Goal: Task Accomplishment & Management: Manage account settings

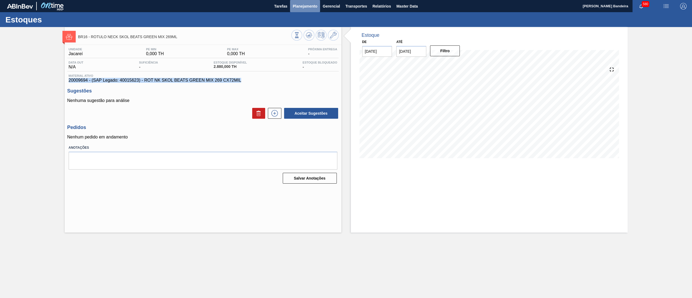
click at [300, 6] on span "Planejamento" at bounding box center [305, 6] width 25 height 6
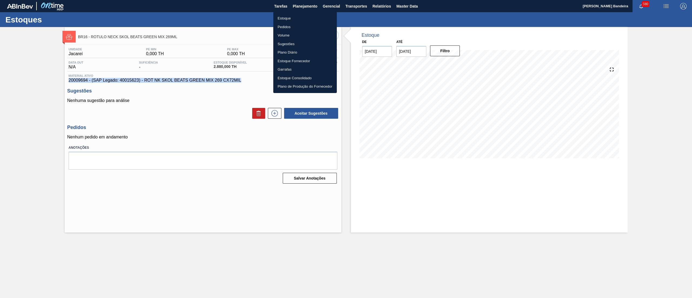
click at [291, 26] on li "Pedidos" at bounding box center [305, 27] width 64 height 9
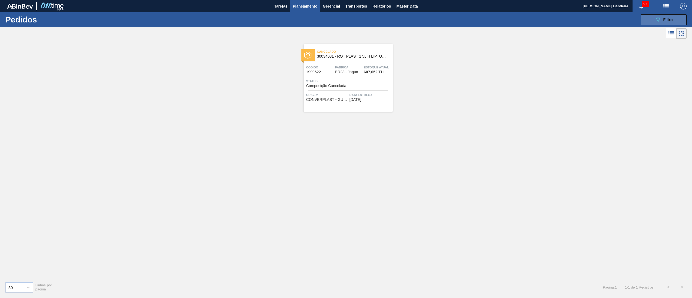
click at [650, 19] on button "089F7B8B-B2A5-4AFE-B5C0-19BA573D28AC Filtro" at bounding box center [664, 19] width 46 height 11
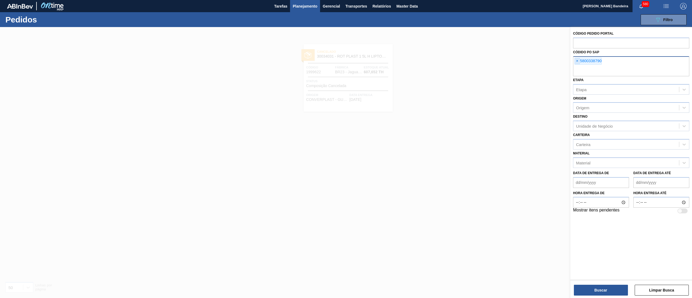
click at [577, 61] on span "×" at bounding box center [577, 61] width 5 height 6
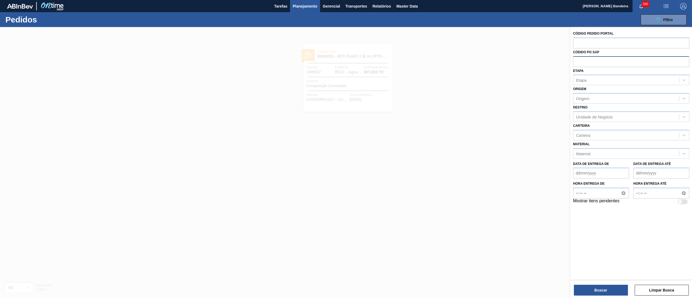
paste input "2028401"
type input "2028401"
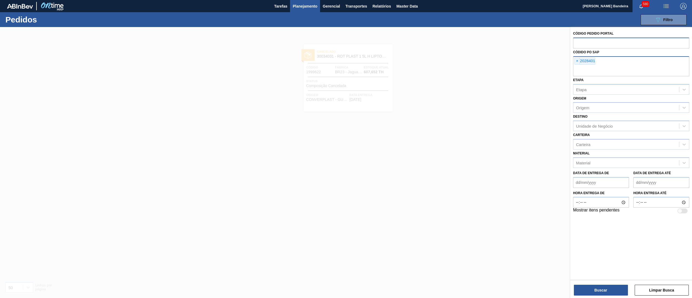
click at [577, 43] on input "text" at bounding box center [631, 43] width 116 height 10
paste input "2028401"
type input "2028401"
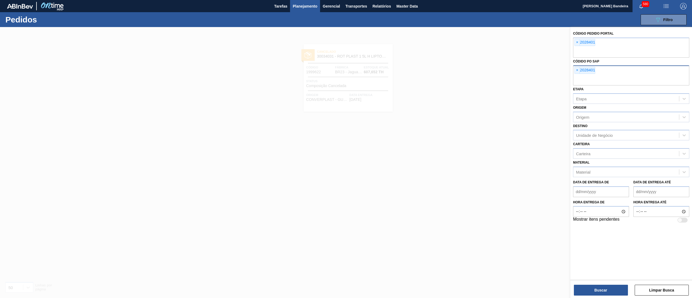
click at [574, 69] on div "× 2028401" at bounding box center [584, 70] width 21 height 7
click at [577, 71] on span "×" at bounding box center [577, 70] width 5 height 6
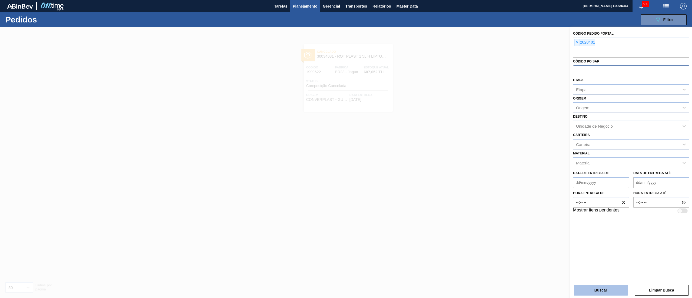
click at [594, 292] on button "Buscar" at bounding box center [601, 290] width 54 height 11
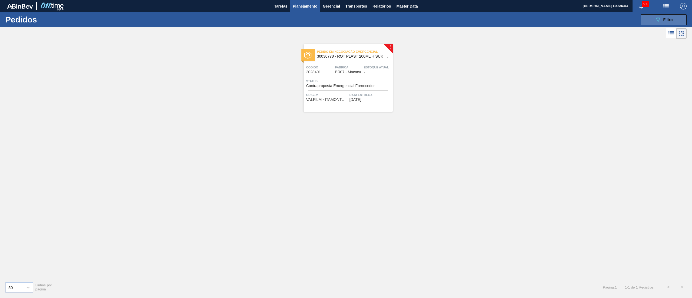
click at [648, 19] on button "089F7B8B-B2A5-4AFE-B5C0-19BA573D28AC Filtro" at bounding box center [664, 19] width 46 height 11
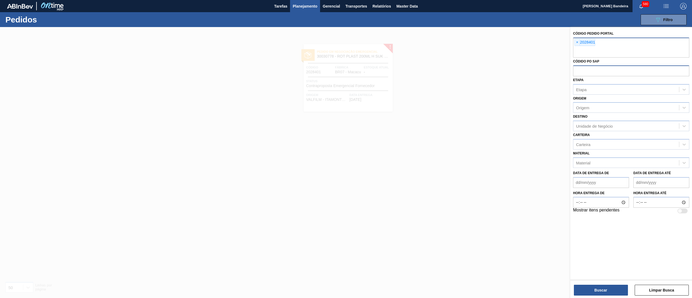
click at [624, 42] on div "× 2028401" at bounding box center [631, 48] width 116 height 20
paste input "2029810"
type input "2029810"
click at [595, 293] on button "Buscar" at bounding box center [601, 290] width 54 height 11
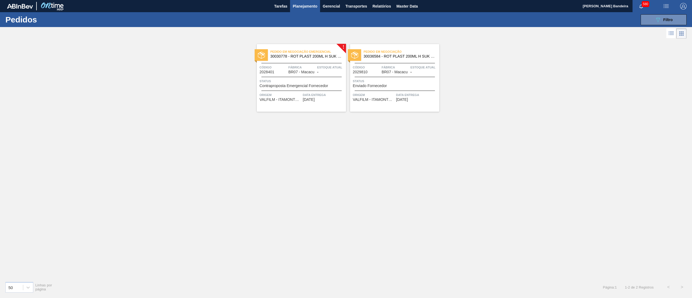
click at [303, 55] on span "30030778 - ROT PLAST 200ML H SUK UVA NIV24" at bounding box center [305, 56] width 71 height 4
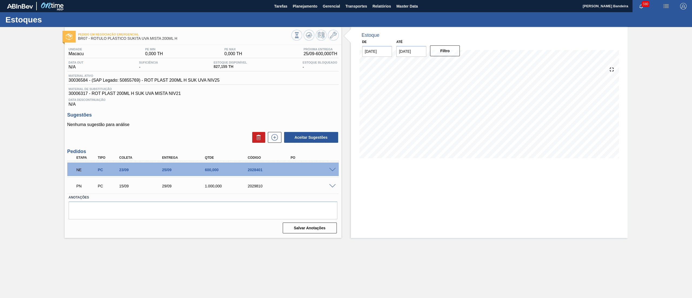
click at [333, 170] on span at bounding box center [332, 170] width 6 height 4
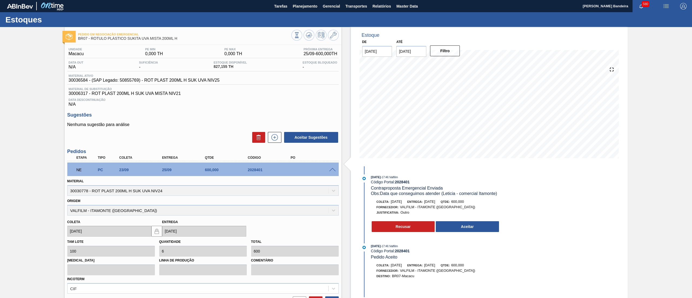
click at [330, 169] on span at bounding box center [332, 170] width 6 height 4
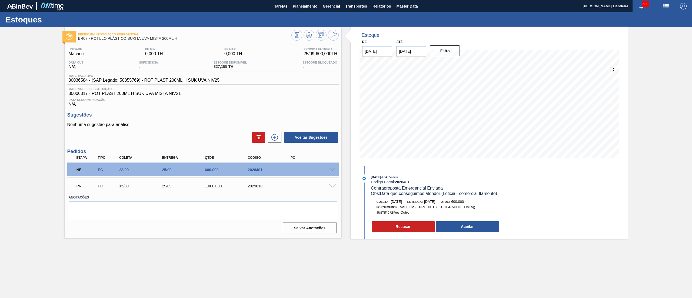
click at [330, 188] on span at bounding box center [332, 186] width 6 height 4
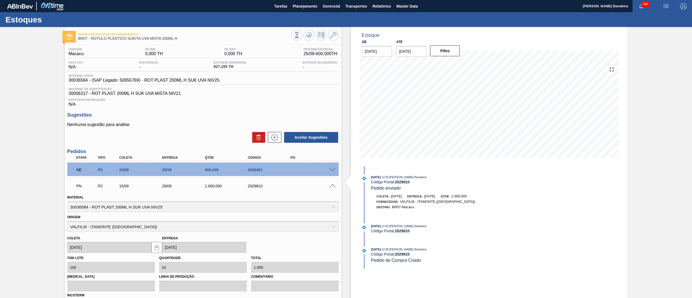
click at [330, 188] on span at bounding box center [332, 186] width 6 height 4
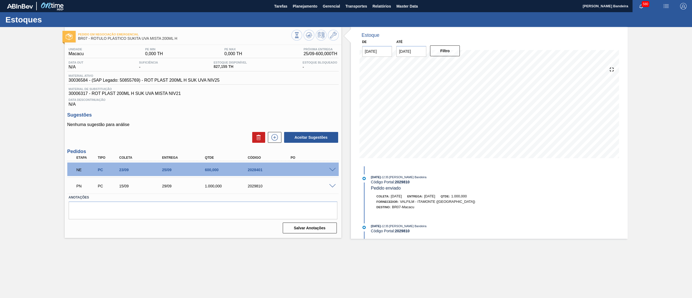
click at [334, 168] on span at bounding box center [332, 170] width 6 height 4
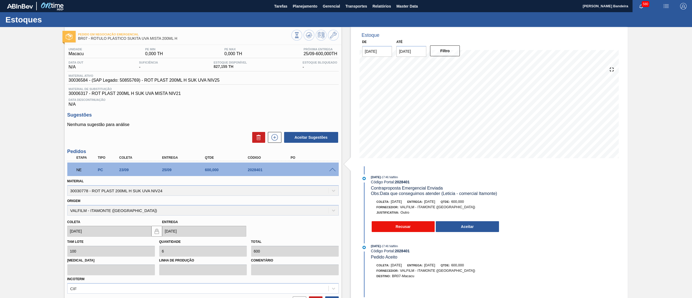
click at [390, 225] on button "Recusar" at bounding box center [403, 226] width 63 height 11
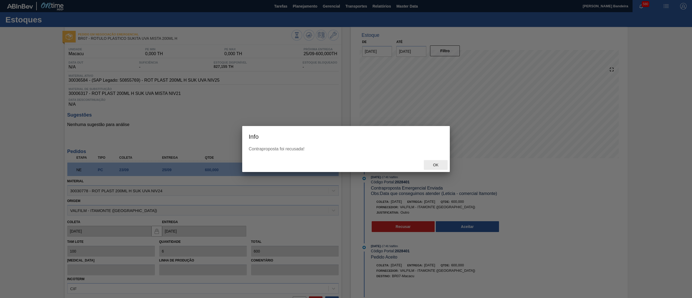
click at [437, 167] on div "Ok" at bounding box center [436, 165] width 24 height 10
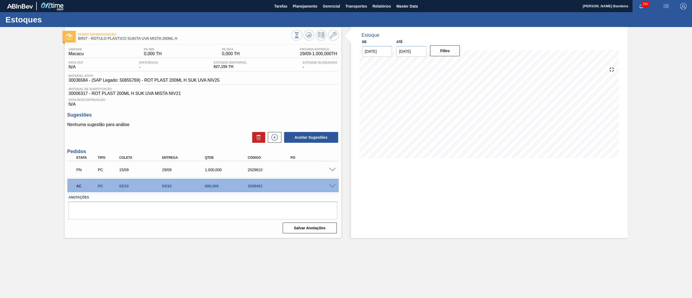
click at [332, 169] on span at bounding box center [332, 170] width 6 height 4
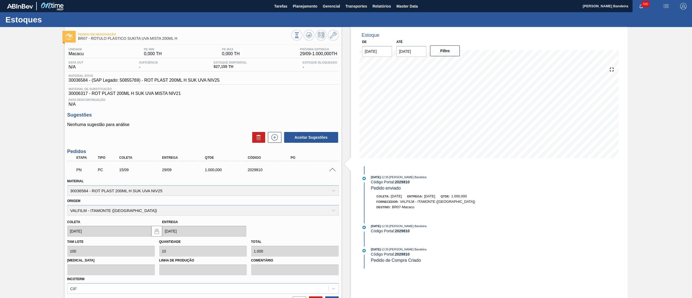
click at [332, 169] on span at bounding box center [332, 170] width 6 height 4
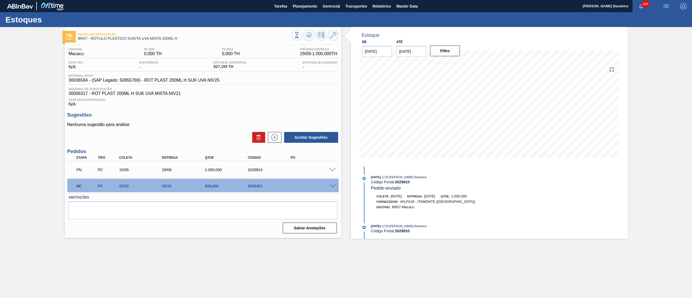
click at [332, 189] on div "AC PC 02/10 03/10 600,000 2028401" at bounding box center [202, 186] width 271 height 14
click at [334, 185] on span at bounding box center [332, 186] width 6 height 4
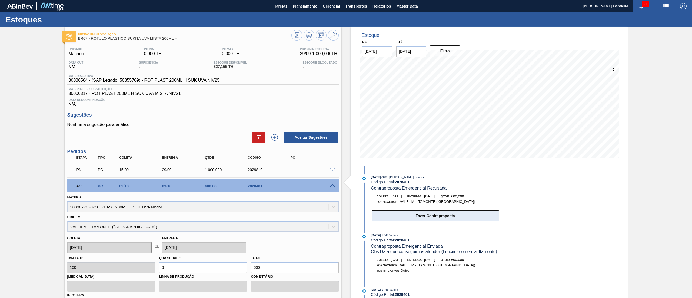
click at [436, 215] on button "Fazer Contraproposta" at bounding box center [435, 215] width 127 height 11
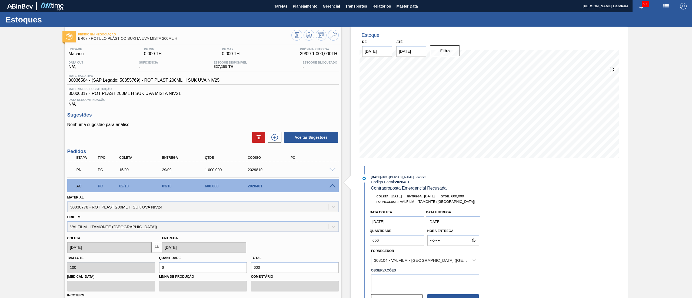
click at [399, 219] on coleta "02/10/2025" at bounding box center [397, 221] width 55 height 11
click at [373, 234] on button "Previous Month" at bounding box center [375, 235] width 4 height 4
click at [402, 279] on div "24" at bounding box center [402, 278] width 7 height 7
type coleta "24/09/2025"
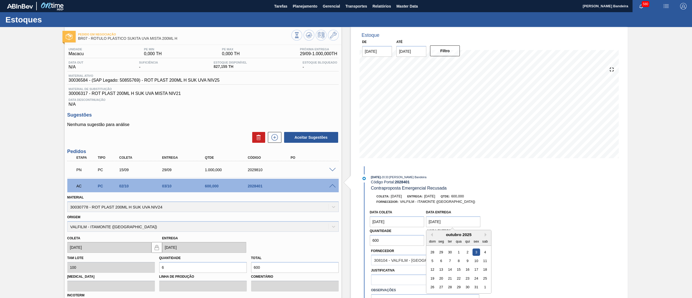
click at [445, 222] on entrega "03/10/2025" at bounding box center [453, 221] width 55 height 11
click at [430, 235] on button "Previous Month" at bounding box center [431, 235] width 4 height 4
click at [478, 276] on div "26" at bounding box center [475, 278] width 7 height 7
type entrega "26/09/2025"
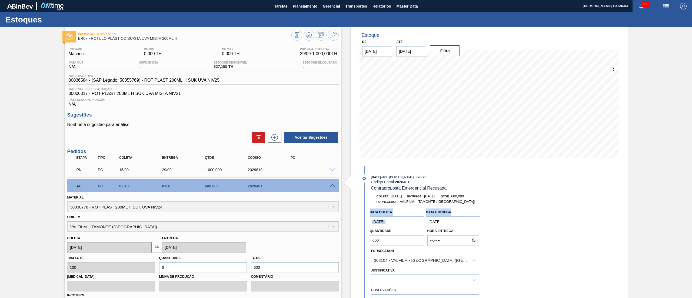
drag, startPoint x: 498, startPoint y: 205, endPoint x: 495, endPoint y: 215, distance: 9.5
click at [495, 215] on div "Coleta: 02/10/2025 Entrega: 03/10/2025 Qtde: 600,000 Fornecedor: VALFILM - ITAM…" at bounding box center [429, 262] width 139 height 137
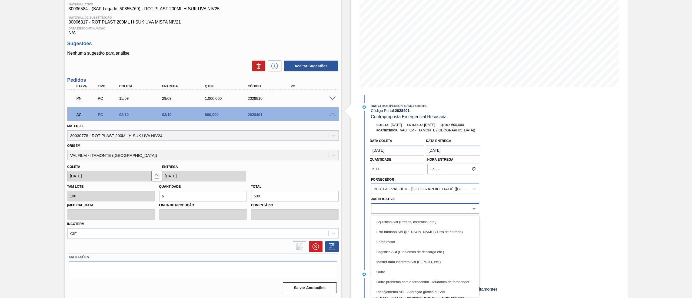
click at [404, 214] on div "option Outro focused, 6 of 18. 18 results available. Use Up and Down to choose …" at bounding box center [425, 208] width 108 height 11
click at [448, 292] on div "Planejamento ABI - Alteração gráfica ou VBI" at bounding box center [425, 292] width 108 height 10
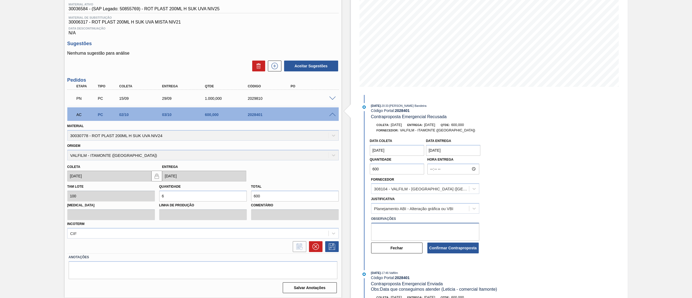
click at [432, 232] on textarea at bounding box center [425, 232] width 108 height 18
type textarea "PRECISAMOS RECEBER EM 26/09"
click at [448, 248] on button "Confirmar Contraproposta" at bounding box center [452, 247] width 51 height 11
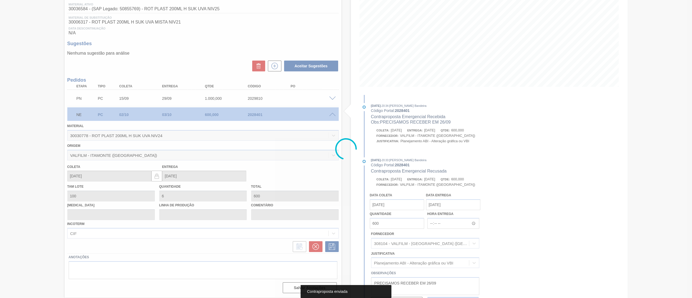
scroll to position [0, 0]
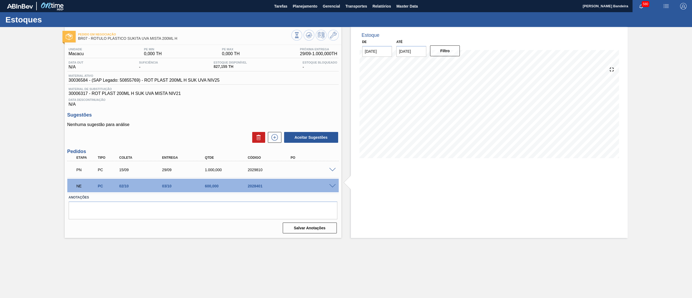
click at [333, 170] on span at bounding box center [332, 170] width 6 height 4
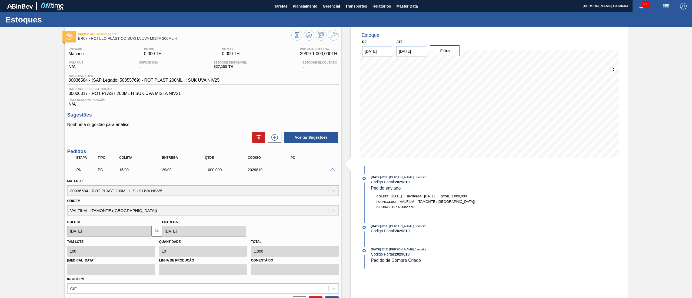
click at [333, 171] on span at bounding box center [332, 170] width 6 height 4
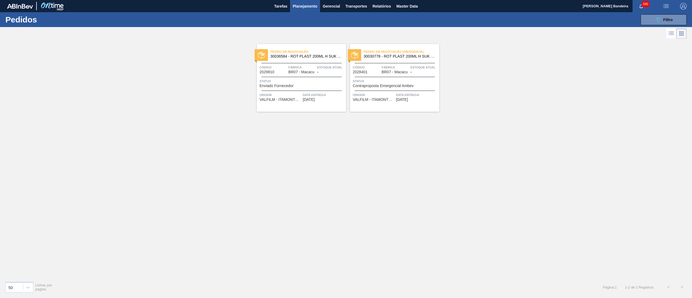
click at [298, 75] on div "Pedido em Negociação 30036584 - ROT PLAST 200ML H SUK UVA NIV25 Código 2029810 …" at bounding box center [301, 78] width 89 height 68
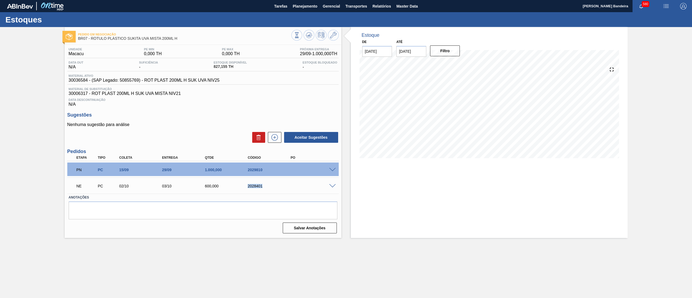
drag, startPoint x: 266, startPoint y: 186, endPoint x: 241, endPoint y: 186, distance: 25.1
click at [241, 186] on div "NE PC 02/10 03/10 600,000 2028401" at bounding box center [201, 185] width 257 height 11
copy div "2028401"
click at [224, 209] on textarea at bounding box center [203, 210] width 269 height 18
click at [271, 169] on div "2029810" at bounding box center [270, 170] width 49 height 4
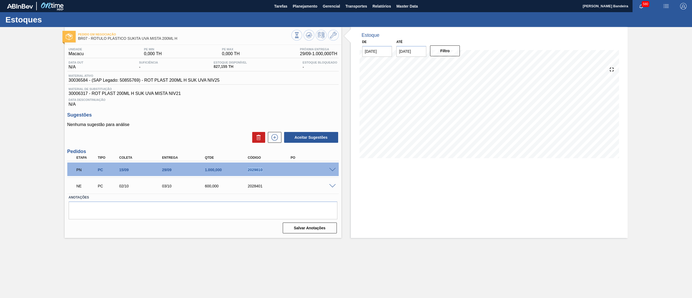
copy div "2029810"
click at [303, 9] on span "Planejamento" at bounding box center [305, 6] width 25 height 6
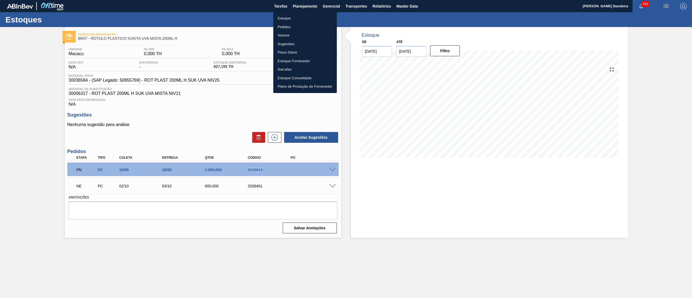
click at [299, 21] on li "Estoque" at bounding box center [305, 18] width 64 height 9
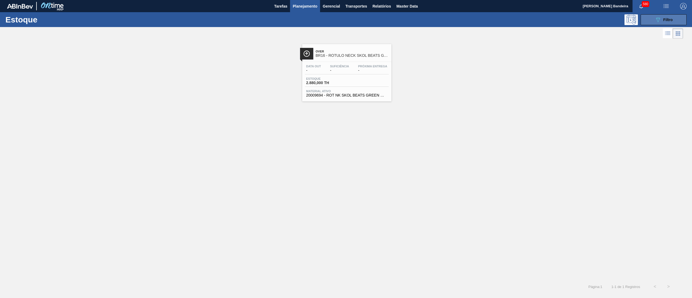
click at [660, 24] on button "089F7B8B-B2A5-4AFE-B5C0-19BA573D28AC Filtro" at bounding box center [664, 19] width 46 height 11
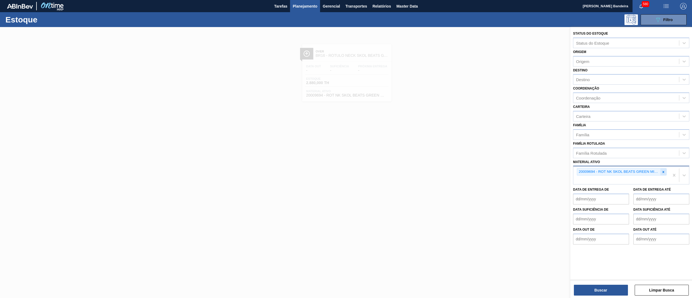
click at [663, 171] on icon at bounding box center [663, 172] width 4 height 4
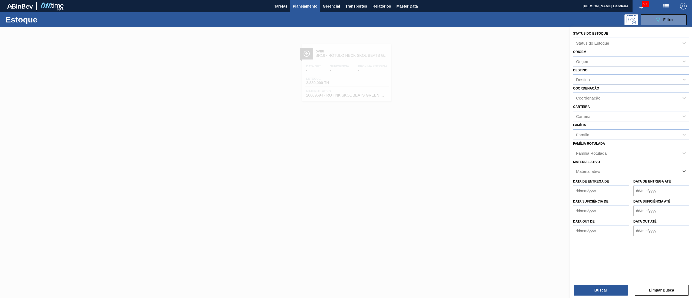
click at [638, 157] on div "Família Rotulada" at bounding box center [631, 153] width 116 height 11
click at [635, 155] on div "Família Rotulada" at bounding box center [626, 153] width 106 height 8
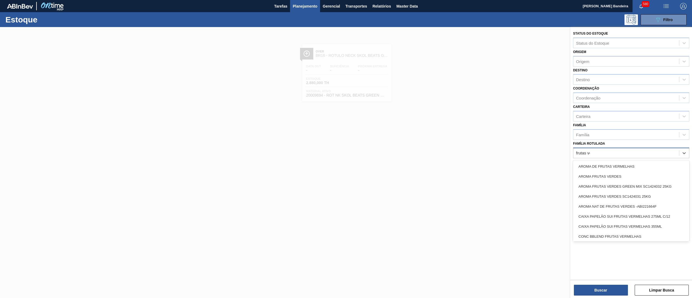
type Rotulada "frutas ver"
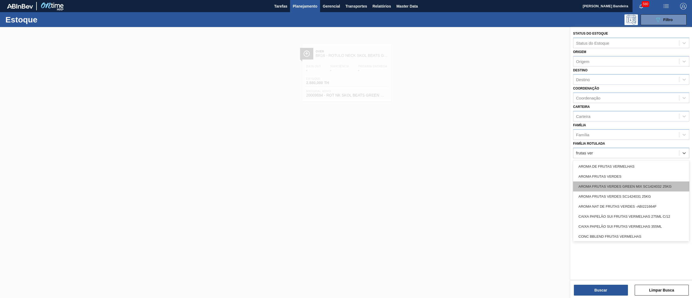
click at [670, 184] on div "AROMA FRUTAS VERDES GREEN MIX SC1424032 25KG" at bounding box center [631, 186] width 116 height 10
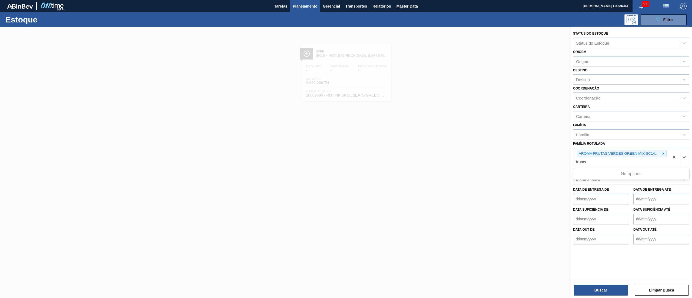
type Rotulada "frutas v"
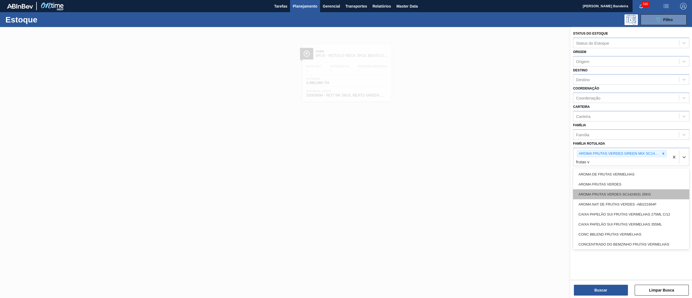
click at [665, 195] on div "AROMA FRUTAS VERDES SC1424031 25KG" at bounding box center [631, 194] width 116 height 10
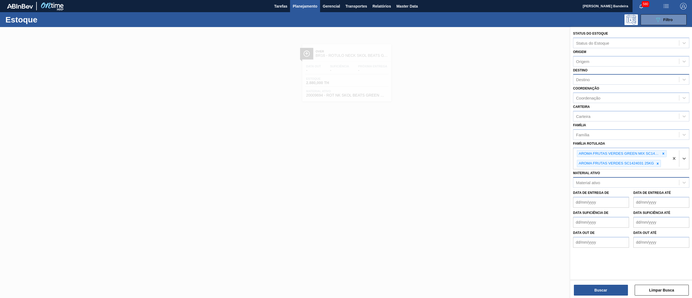
click at [593, 80] on div "Destino" at bounding box center [626, 80] width 106 height 8
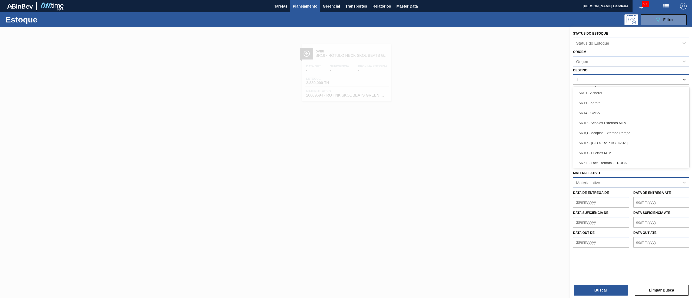
type input "13"
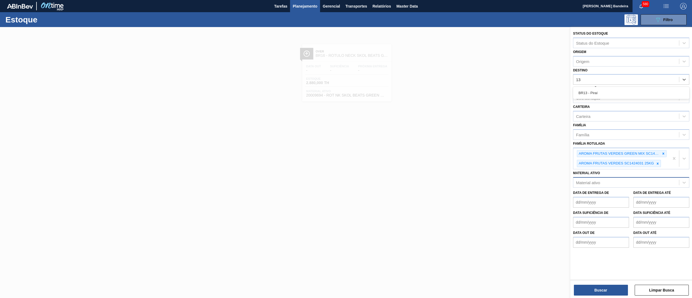
drag, startPoint x: 589, startPoint y: 95, endPoint x: 612, endPoint y: 181, distance: 89.2
click at [589, 96] on div "BR13 - Piraí" at bounding box center [631, 93] width 116 height 10
click at [597, 293] on button "Buscar" at bounding box center [601, 290] width 54 height 11
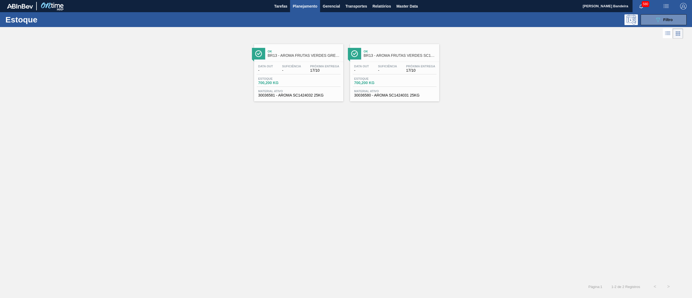
click at [322, 98] on div "Data out - Suficiência - Próxima Entrega 17/10 Estoque 700,200 KG Material ativ…" at bounding box center [298, 80] width 89 height 37
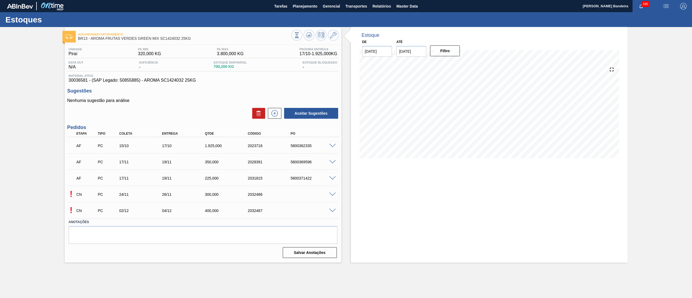
click at [331, 194] on span at bounding box center [332, 194] width 6 height 4
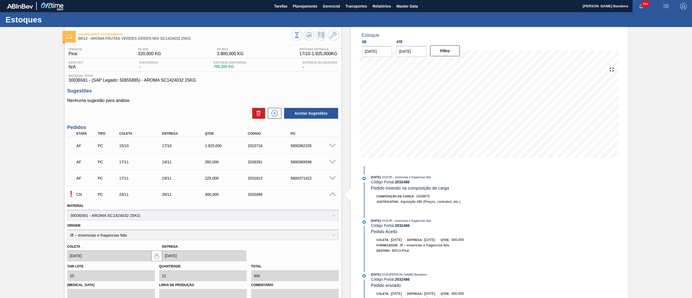
scroll to position [95, 0]
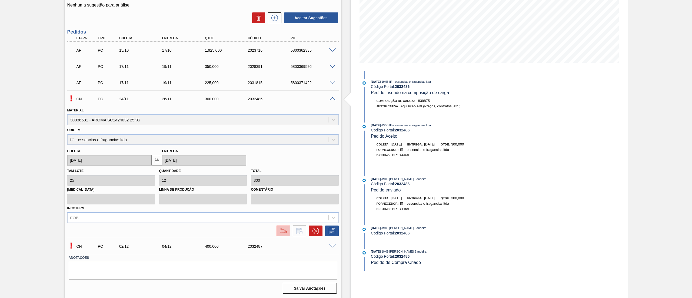
click at [285, 232] on img at bounding box center [283, 231] width 9 height 6
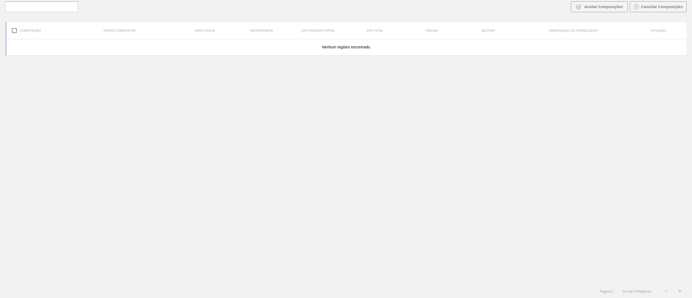
scroll to position [39, 0]
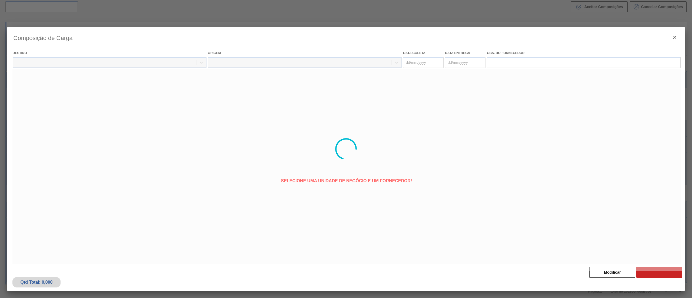
type coleta "[DATE]"
type entrega "[DATE]"
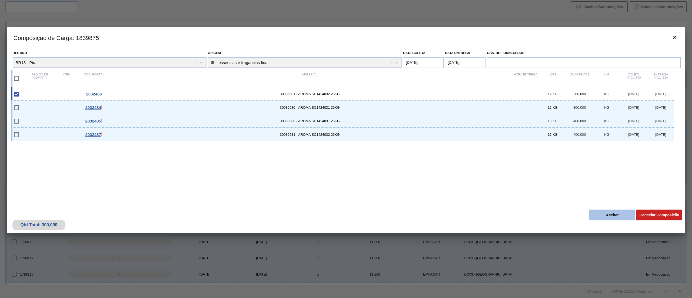
click at [601, 211] on button "Aceitar" at bounding box center [612, 214] width 46 height 11
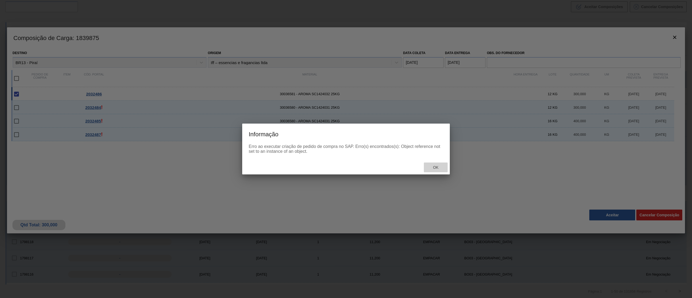
click at [438, 169] on div "Ok" at bounding box center [436, 167] width 24 height 10
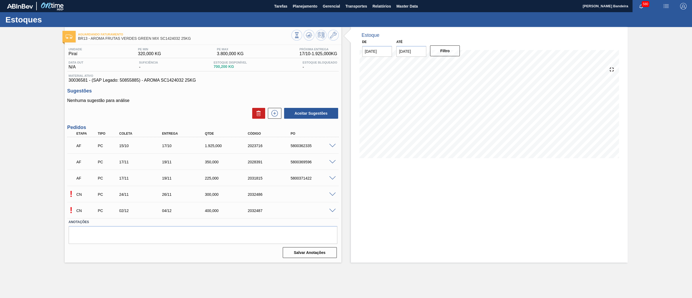
click at [331, 210] on span at bounding box center [332, 211] width 6 height 4
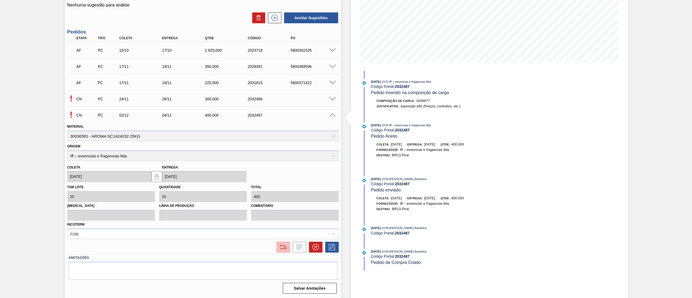
click at [283, 242] on button at bounding box center [283, 247] width 14 height 11
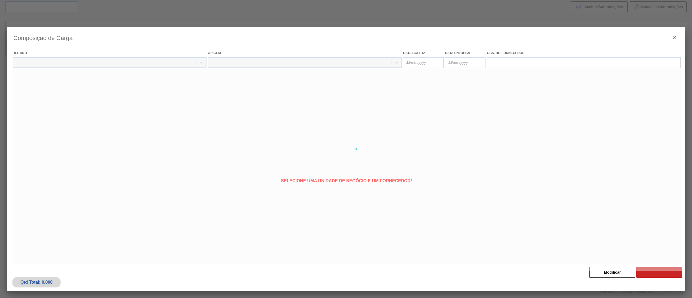
type coleta "[DATE]"
type entrega "[DATE]"
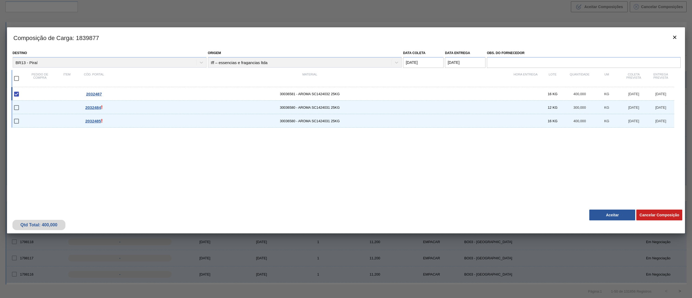
click at [601, 212] on button "Aceitar" at bounding box center [612, 214] width 46 height 11
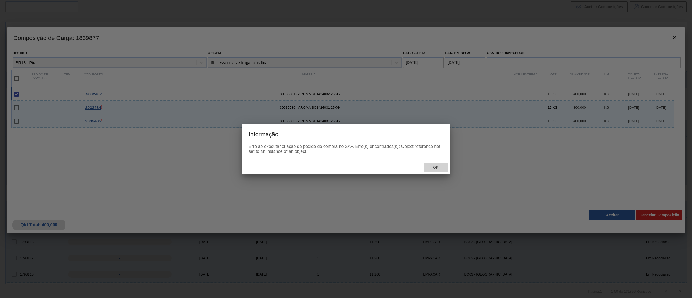
click at [438, 165] on span "Ok" at bounding box center [436, 167] width 14 height 4
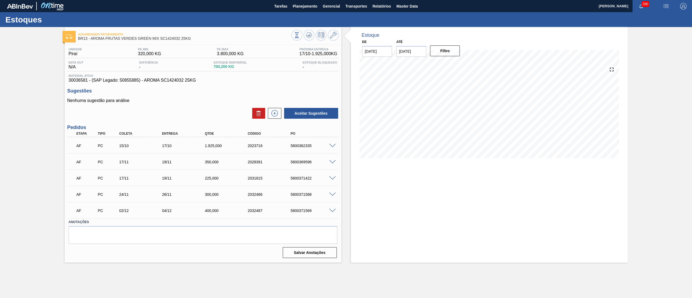
click at [332, 195] on span at bounding box center [332, 194] width 6 height 4
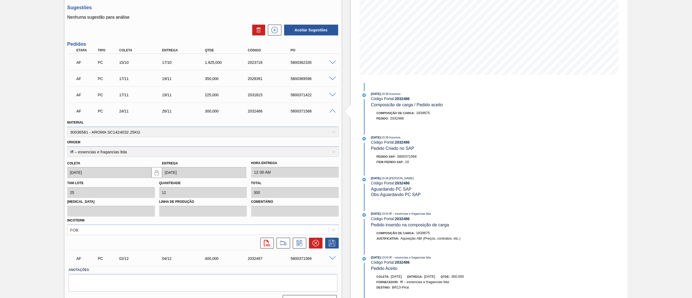
scroll to position [88, 0]
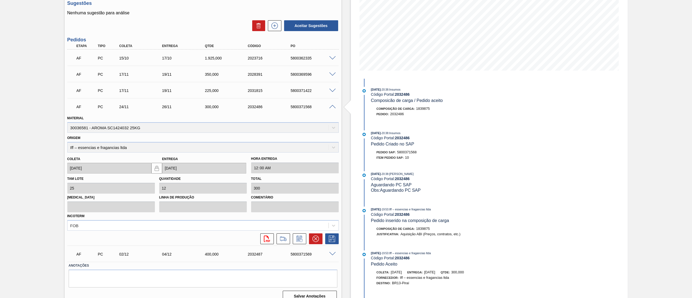
click at [328, 108] on div at bounding box center [333, 106] width 11 height 4
click at [332, 108] on span at bounding box center [332, 107] width 6 height 4
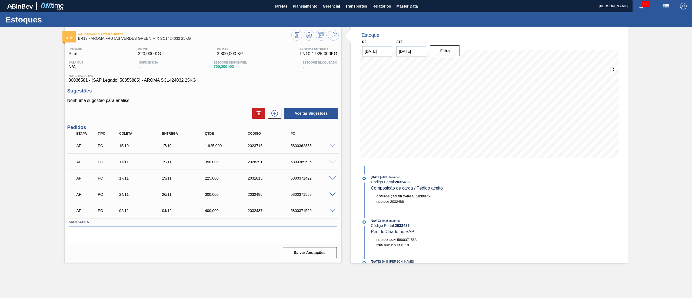
scroll to position [0, 0]
click at [332, 210] on span at bounding box center [332, 211] width 6 height 4
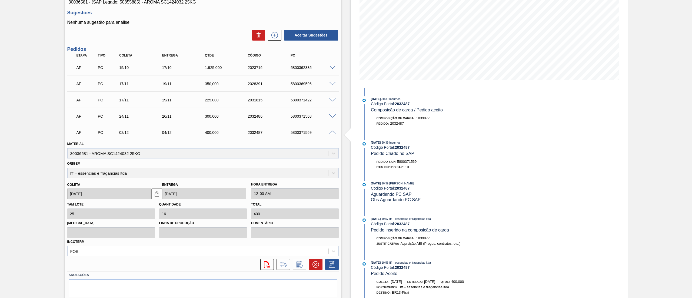
scroll to position [95, 0]
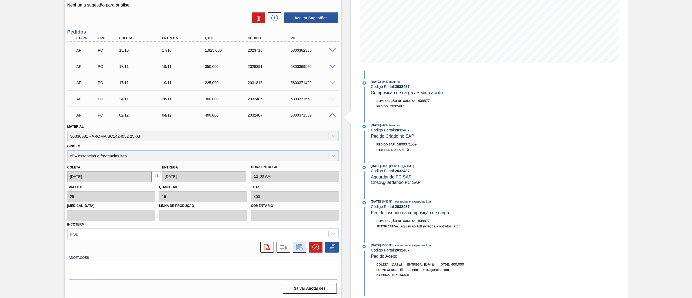
click at [301, 249] on icon at bounding box center [299, 247] width 9 height 6
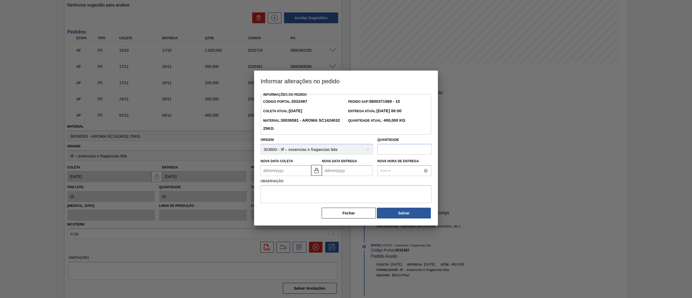
click at [401, 151] on input "text" at bounding box center [404, 149] width 54 height 11
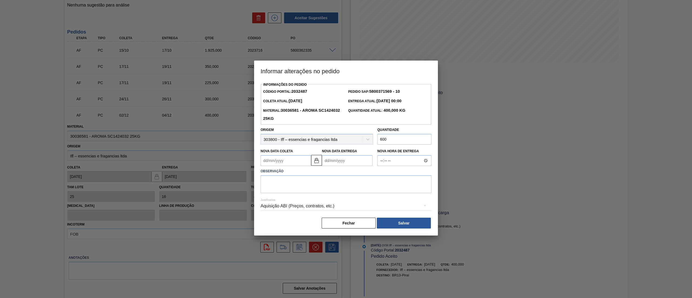
type input "600"
click at [306, 185] on textarea at bounding box center [346, 184] width 171 height 18
type textarea "."
click at [393, 227] on button "Salvar" at bounding box center [404, 223] width 54 height 11
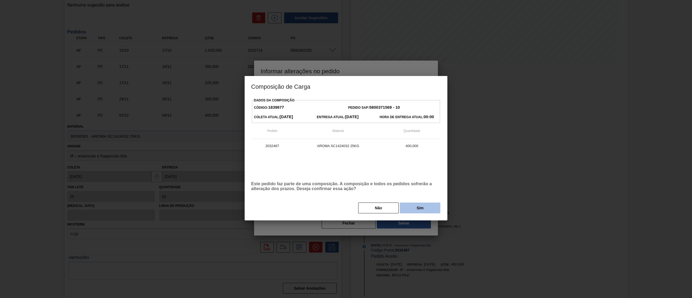
click at [415, 213] on button "Sim" at bounding box center [420, 207] width 41 height 11
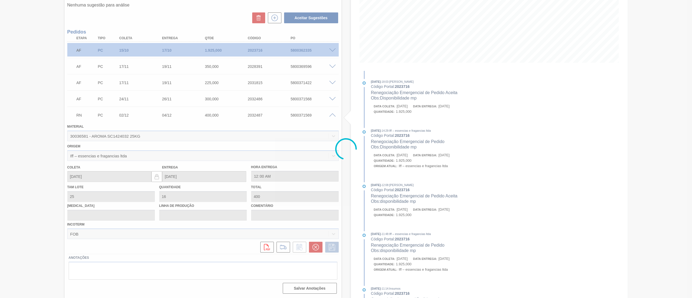
scroll to position [0, 0]
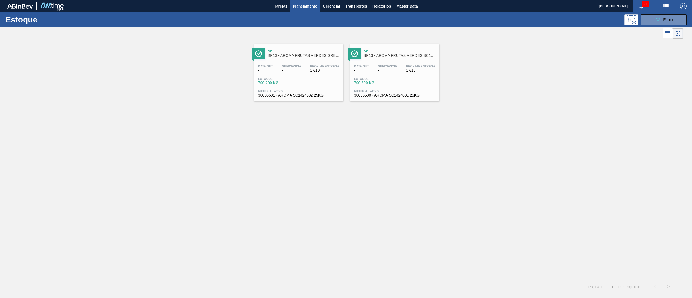
click at [388, 96] on span "30036580 - AROMA SC1424031 25KG" at bounding box center [394, 95] width 81 height 4
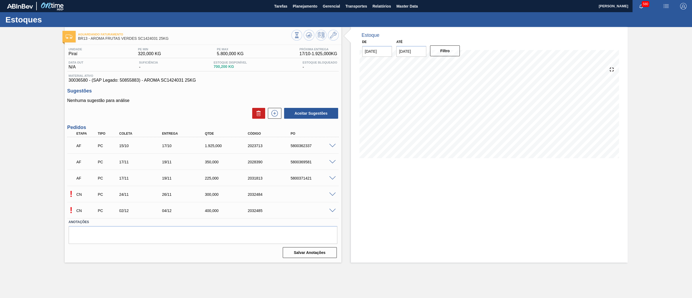
click at [331, 192] on span at bounding box center [332, 194] width 6 height 4
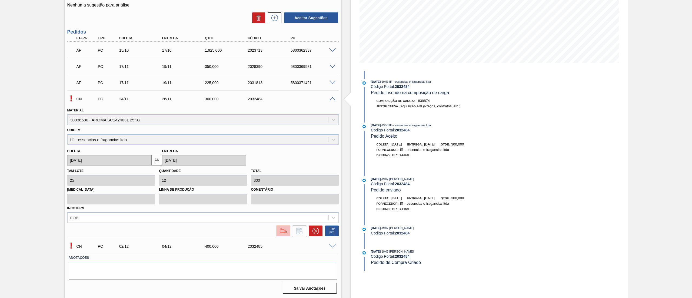
click at [284, 225] on button at bounding box center [283, 230] width 14 height 11
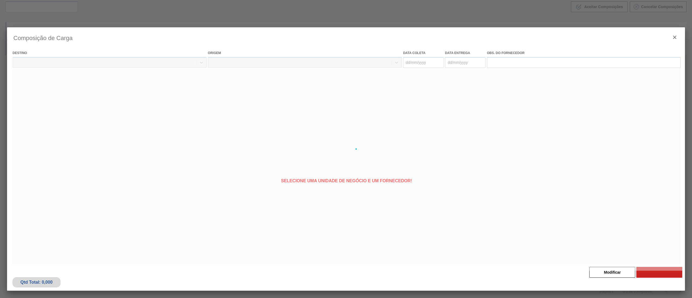
type coleta "[DATE]"
type entrega "[DATE]"
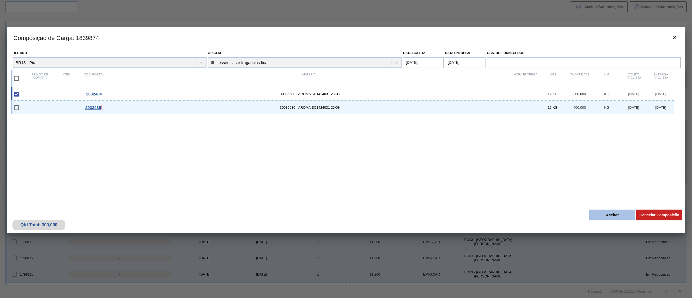
click at [616, 213] on button "Aceitar" at bounding box center [612, 214] width 46 height 11
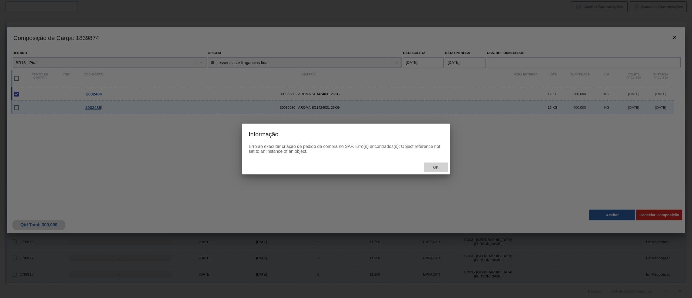
click at [437, 166] on span "Ok" at bounding box center [436, 167] width 14 height 4
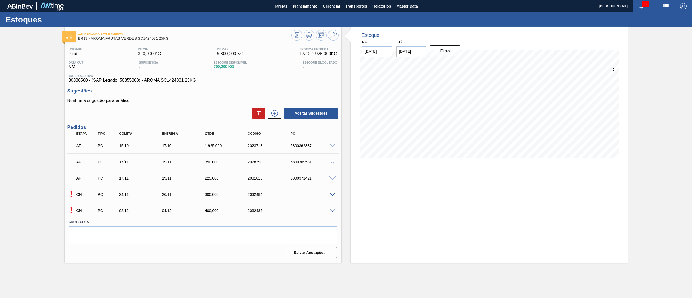
click at [331, 209] on span at bounding box center [332, 211] width 6 height 4
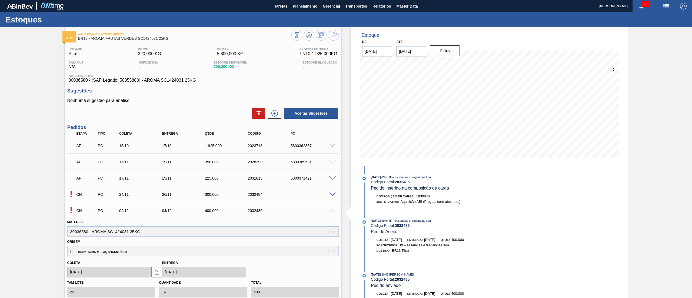
scroll to position [95, 0]
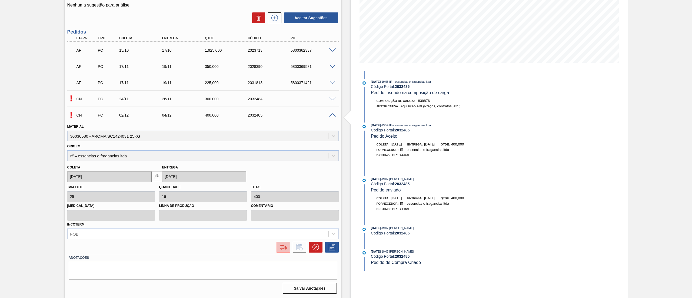
click at [277, 248] on button at bounding box center [283, 247] width 14 height 11
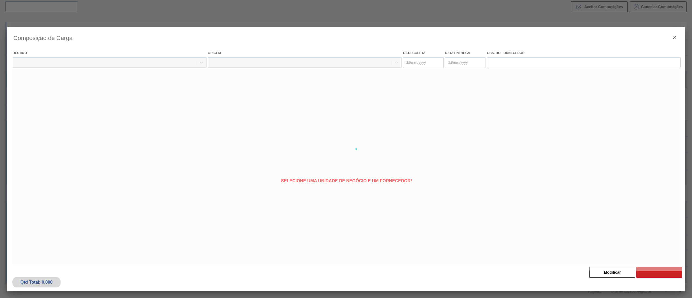
type coleta "[DATE]"
type entrega "[DATE]"
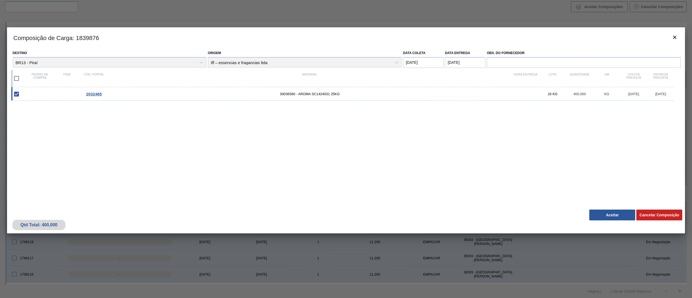
click at [605, 214] on button "Aceitar" at bounding box center [612, 214] width 46 height 11
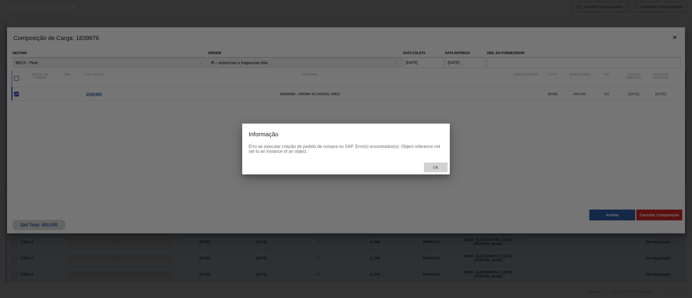
click at [432, 168] on span "Ok" at bounding box center [436, 167] width 14 height 4
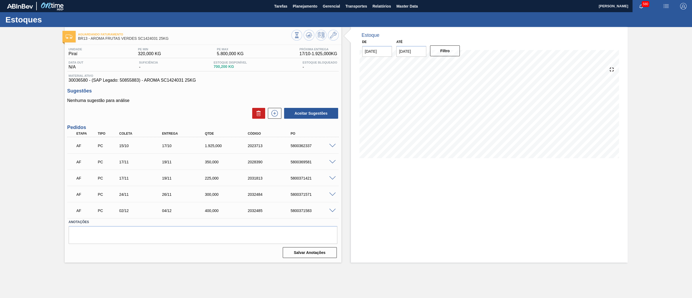
click at [331, 209] on span at bounding box center [332, 211] width 6 height 4
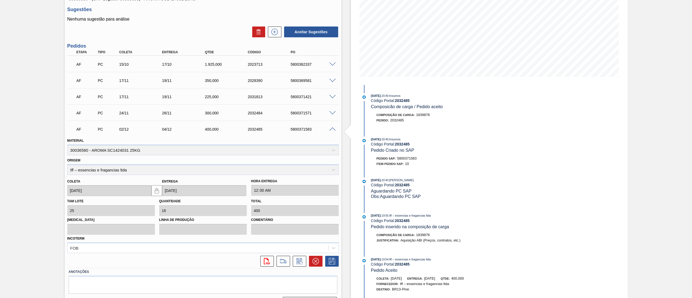
scroll to position [95, 0]
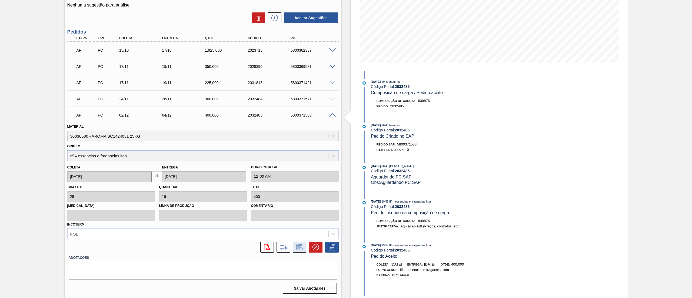
click at [300, 246] on icon at bounding box center [299, 247] width 4 height 3
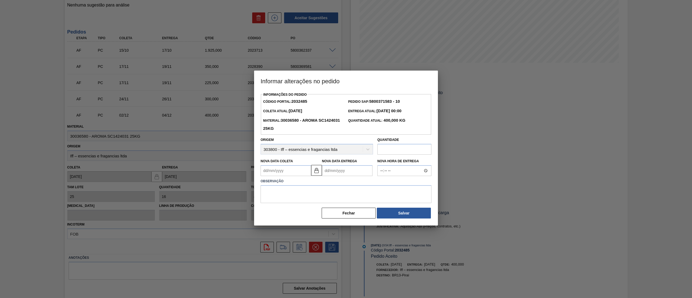
click at [392, 151] on input "text" at bounding box center [404, 149] width 54 height 11
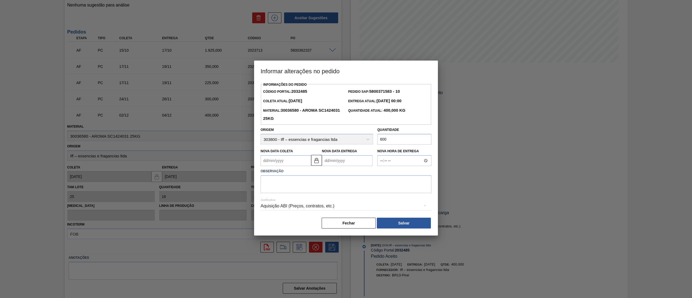
type input "600"
click at [386, 182] on textarea at bounding box center [346, 184] width 171 height 18
type textarea "."
click at [410, 226] on button "Salvar" at bounding box center [404, 223] width 54 height 11
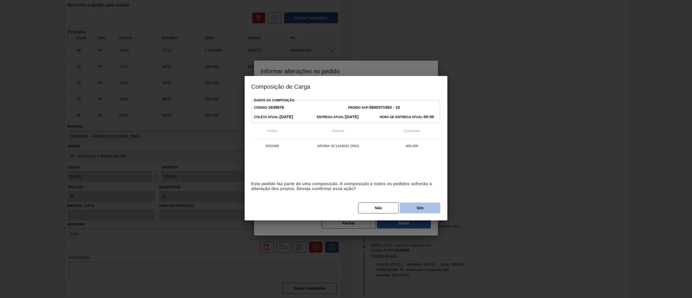
click at [405, 211] on button "Sim" at bounding box center [420, 207] width 41 height 11
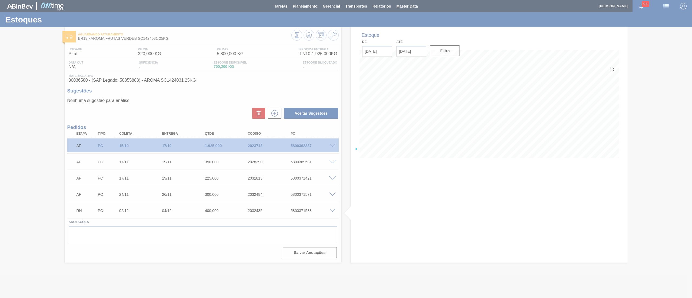
scroll to position [0, 0]
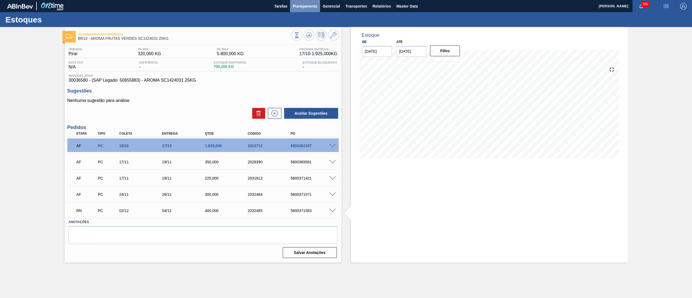
click at [312, 2] on button "Planejamento" at bounding box center [305, 6] width 30 height 12
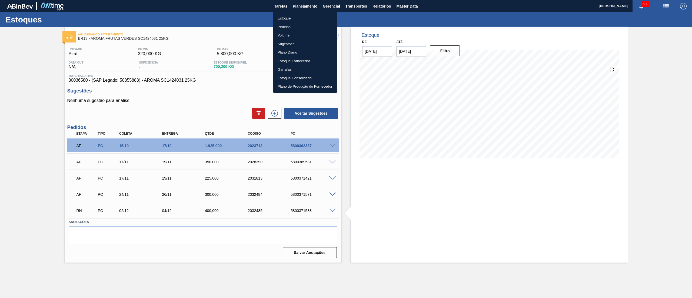
click at [301, 19] on li "Estoque" at bounding box center [305, 18] width 64 height 9
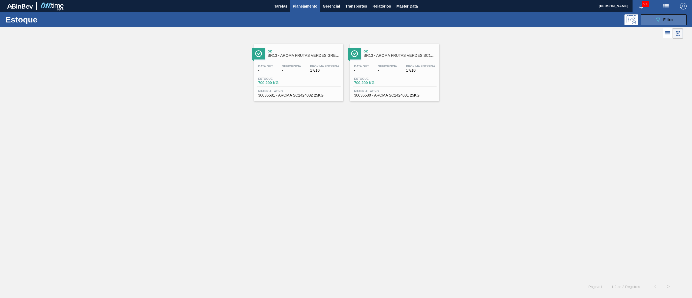
click at [656, 20] on icon "089F7B8B-B2A5-4AFE-B5C0-19BA573D28AC" at bounding box center [658, 19] width 6 height 6
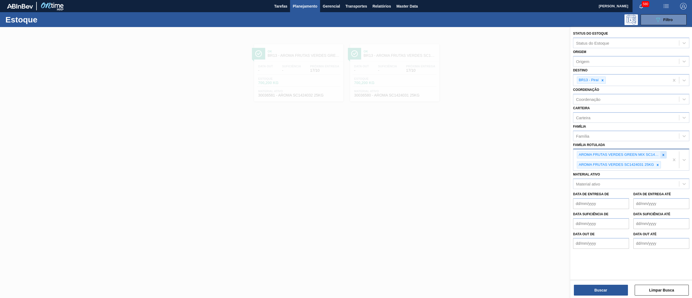
click at [663, 154] on icon at bounding box center [663, 155] width 2 height 2
click at [661, 152] on div "AROMA FRUTAS VERDES GREEN MIX SC1424032 25KG AROMA FRUTAS VERDES SC1424031 25KG" at bounding box center [621, 159] width 96 height 21
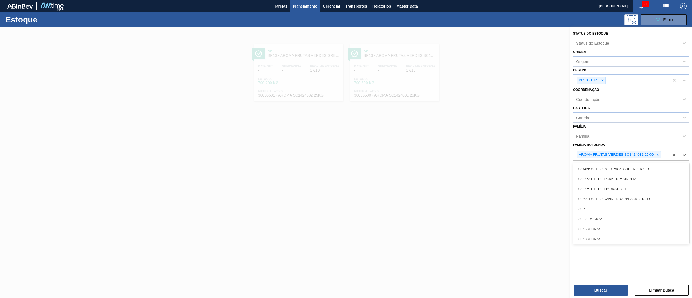
drag, startPoint x: 661, startPoint y: 151, endPoint x: 656, endPoint y: 151, distance: 4.3
click at [656, 151] on div at bounding box center [658, 154] width 6 height 7
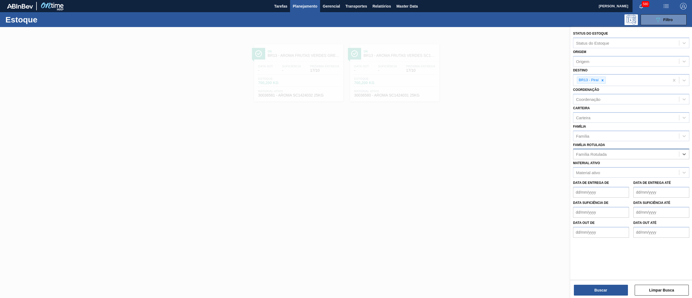
click at [656, 151] on div "Família Rotulada" at bounding box center [626, 154] width 106 height 8
paste Rotulada "ROLHA PLÁSTICA FUSION C/ LINER"
type Rotulada "ROLHA PLÁSTICA FUSION C/ LINER"
drag, startPoint x: 642, startPoint y: 166, endPoint x: 614, endPoint y: 120, distance: 53.7
click at [639, 164] on div "ROLHA PLÁSTICA FUSION C/ LINER" at bounding box center [631, 167] width 116 height 10
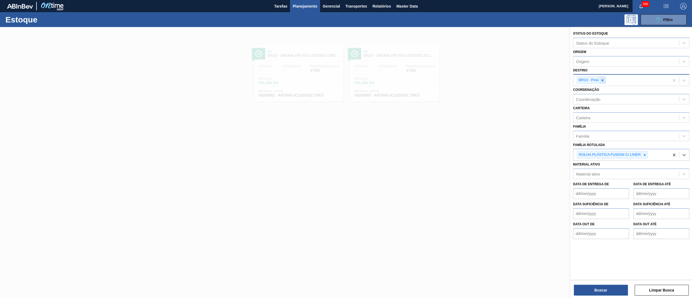
click at [603, 80] on icon at bounding box center [602, 80] width 2 height 2
click at [589, 286] on button "Buscar" at bounding box center [601, 290] width 54 height 11
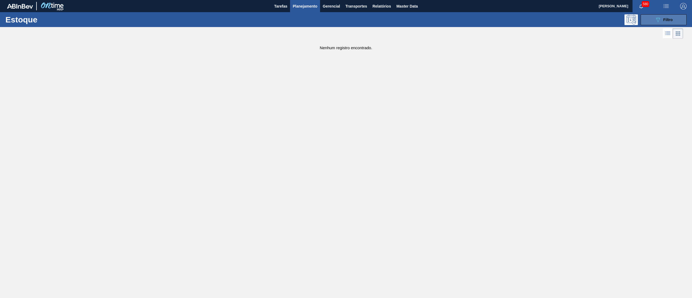
click at [662, 16] on button "089F7B8B-B2A5-4AFE-B5C0-19BA573D28AC Filtro" at bounding box center [664, 19] width 46 height 11
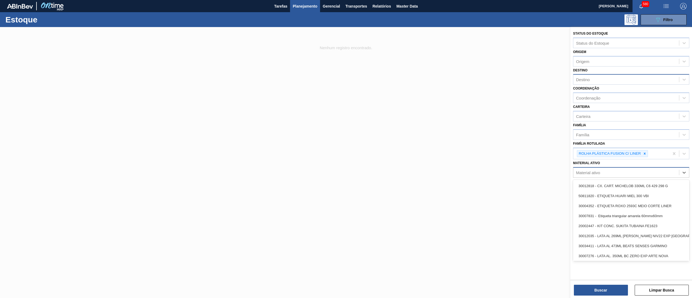
click at [650, 167] on div "Material ativo" at bounding box center [631, 172] width 116 height 11
paste ativo "30005739"
type ativo "30005739"
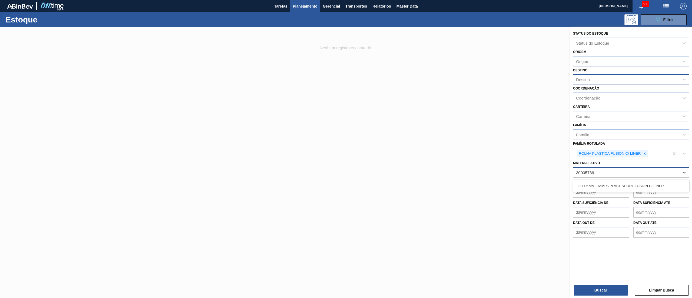
click at [648, 181] on div "30005739 - TAMPA PLAST SHORT FUSION C/ LINER" at bounding box center [631, 186] width 116 height 10
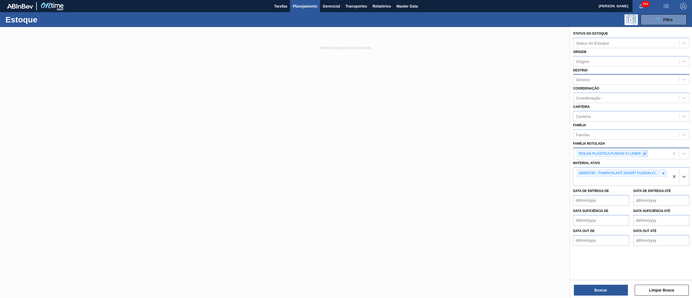
click at [643, 152] on icon at bounding box center [645, 154] width 4 height 4
drag, startPoint x: 600, startPoint y: 284, endPoint x: 598, endPoint y: 292, distance: 8.1
click at [600, 285] on div "Buscar Limpar Busca" at bounding box center [631, 287] width 122 height 15
click at [598, 292] on button "Buscar" at bounding box center [601, 290] width 54 height 11
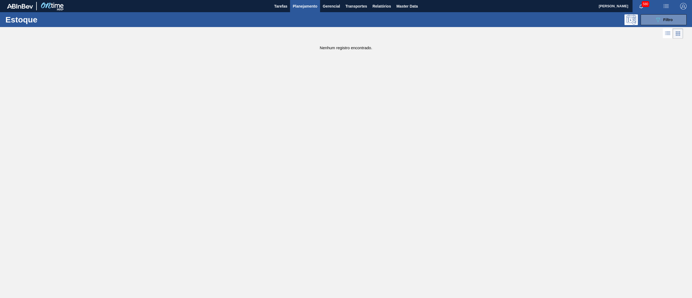
click at [640, 23] on div "089F7B8B-B2A5-4AFE-B5C0-19BA573D28AC Filtro" at bounding box center [663, 19] width 51 height 11
click at [651, 22] on button "089F7B8B-B2A5-4AFE-B5C0-19BA573D28AC Filtro" at bounding box center [664, 19] width 46 height 11
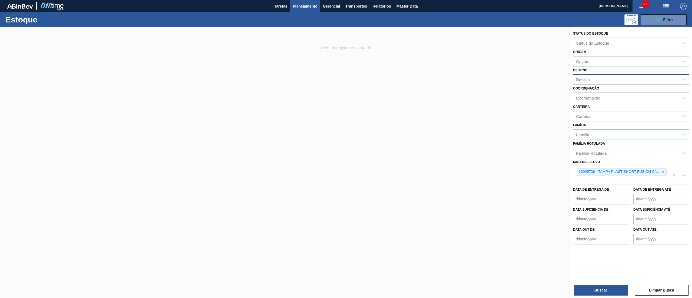
drag, startPoint x: 662, startPoint y: 172, endPoint x: 643, endPoint y: 154, distance: 26.4
click at [662, 171] on icon at bounding box center [663, 172] width 4 height 4
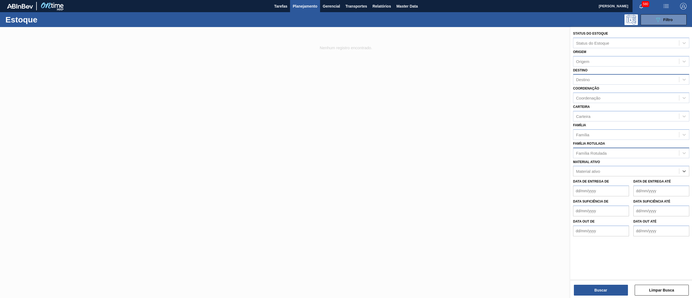
click at [639, 151] on div "Família Rotulada" at bounding box center [626, 153] width 106 height 8
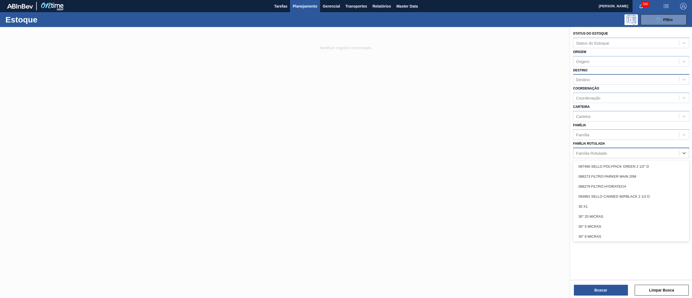
paste Rotulada "ROLHA PLÁSTICA FUSION SHORT"
type Rotulada "ROLHA PLÁSTICA FUSION SHORT"
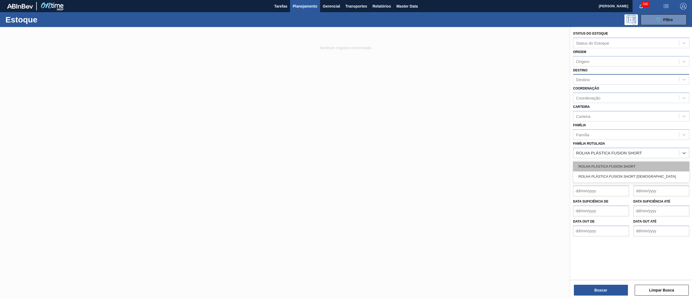
click at [632, 165] on div "ROLHA PLÁSTICA FUSION SHORT" at bounding box center [631, 166] width 116 height 10
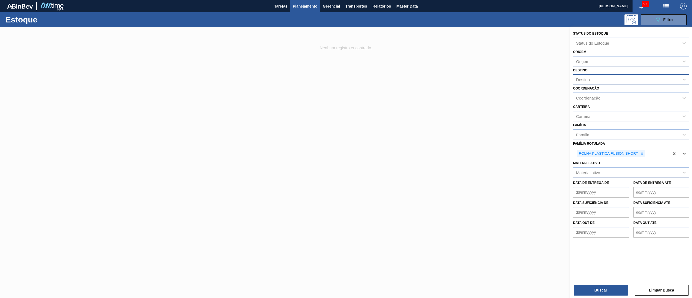
paste Rotulada "ROLHA PLÁSTICA FUSION SHORT"
type Rotulada "ROLHA PLÁSTICA FUSION SHORT"
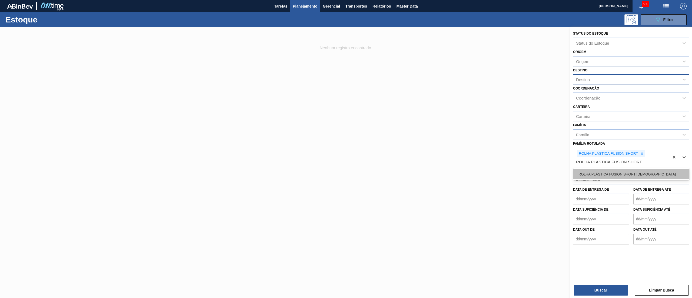
click at [632, 172] on div "ROLHA PLÁSTICA FUSION SHORT PRETA" at bounding box center [631, 174] width 116 height 10
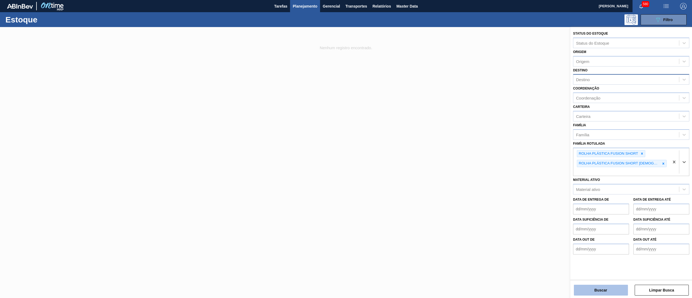
click at [610, 290] on button "Buscar" at bounding box center [601, 290] width 54 height 11
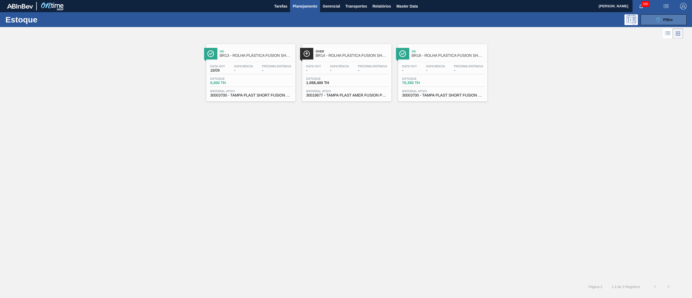
click at [661, 18] on icon "089F7B8B-B2A5-4AFE-B5C0-19BA573D28AC" at bounding box center [658, 19] width 6 height 6
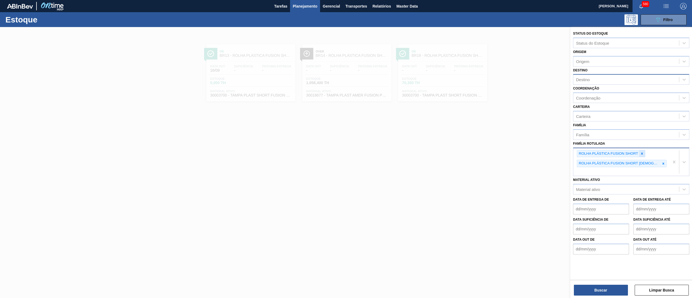
click at [640, 152] on icon at bounding box center [642, 154] width 4 height 4
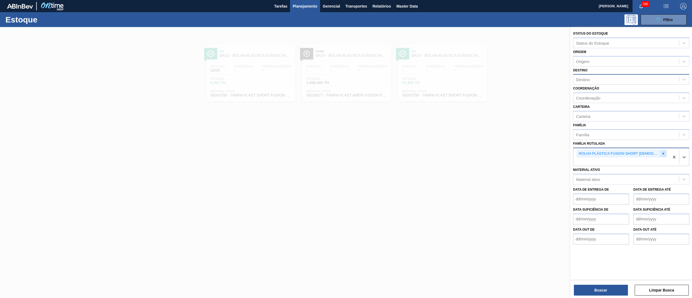
click at [662, 152] on icon at bounding box center [663, 153] width 2 height 2
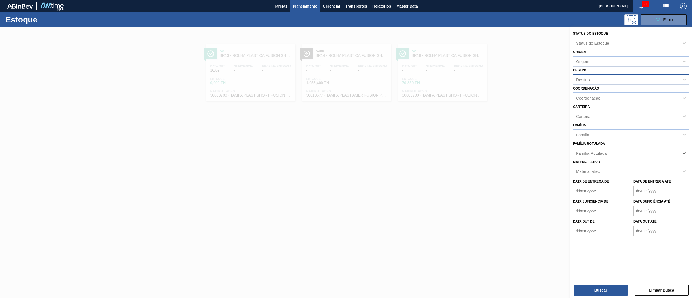
paste Rotulada "ROLHA PLÁSTICA INJECAP FUSION SHORT"
type Rotulada "ROLHA PLÁSTICA INJECAP FUSION SHORT"
click at [617, 164] on div "ROLHA PLÁSTICA INJECAP FUSION SHORT" at bounding box center [631, 166] width 116 height 10
click at [575, 286] on button "Buscar" at bounding box center [601, 290] width 54 height 11
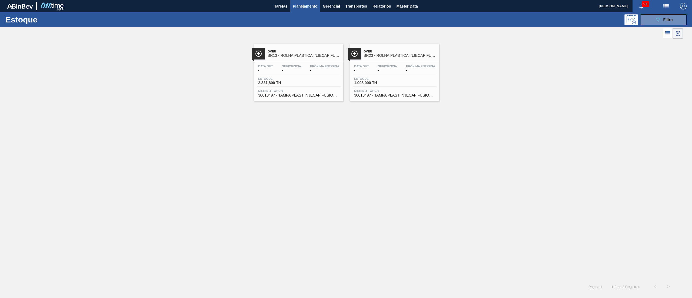
click at [303, 98] on div "Data out - Suficiência - Próxima Entrega - Estoque 2.331,800 TH Material ativo …" at bounding box center [298, 80] width 89 height 37
click at [652, 19] on button "089F7B8B-B2A5-4AFE-B5C0-19BA573D28AC Filtro" at bounding box center [664, 19] width 46 height 11
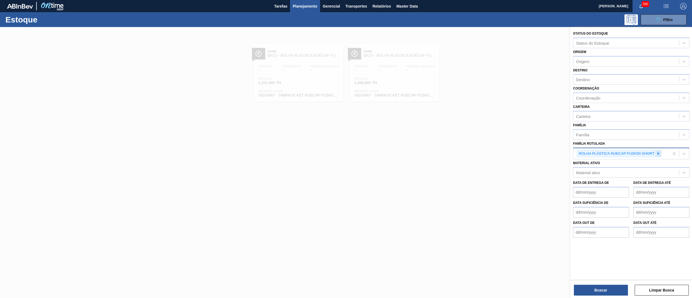
click at [656, 154] on icon at bounding box center [658, 154] width 4 height 4
paste Rotulada "RÓTULO PLASTICO 2L AH FUSION"
type Rotulada "RÓTULO PLASTICO 2L AH FUSION"
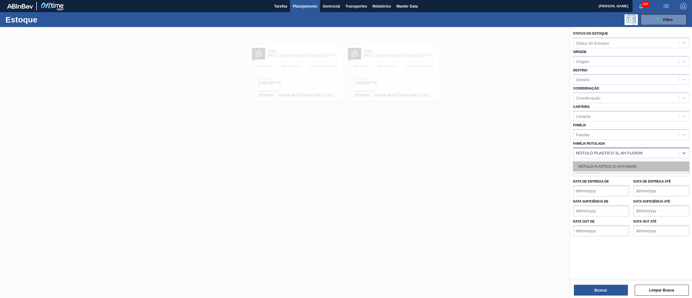
click at [641, 161] on div "RÓTULO PLASTICO 2L AH FUSION" at bounding box center [631, 166] width 116 height 10
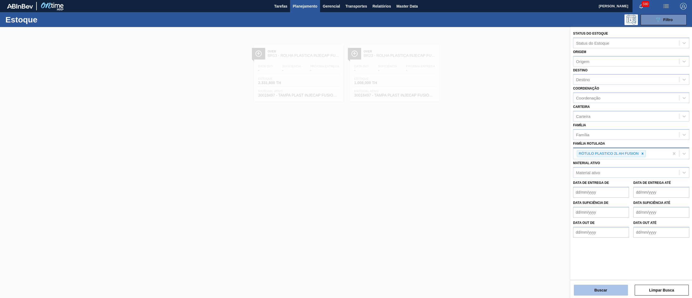
click at [581, 291] on button "Buscar" at bounding box center [601, 290] width 54 height 11
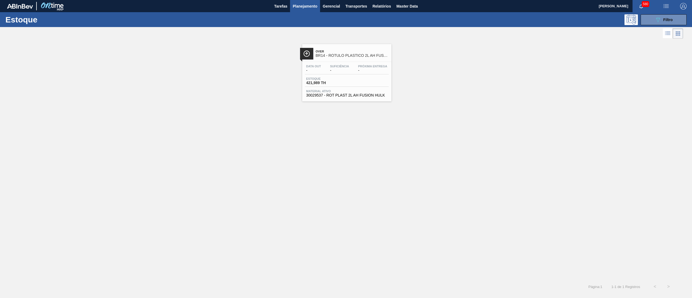
click at [346, 94] on span "30029537 - ROT PLAST 2L AH FUSION HULK" at bounding box center [346, 95] width 81 height 4
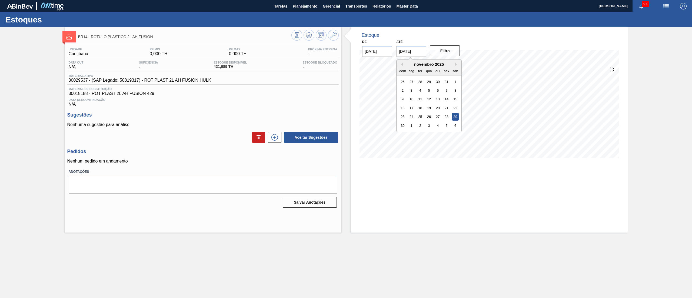
click at [421, 52] on input "[DATE]" at bounding box center [411, 51] width 30 height 11
click at [456, 64] on button "Next Month" at bounding box center [457, 64] width 4 height 4
click at [455, 105] on div "27" at bounding box center [455, 107] width 7 height 7
type input "[DATE]"
click at [449, 52] on button "Filtro" at bounding box center [445, 50] width 30 height 11
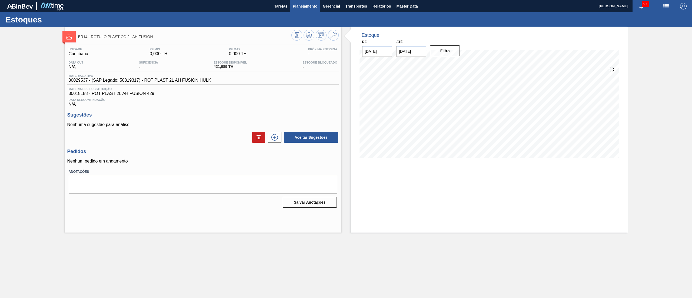
click at [307, 6] on span "Planejamento" at bounding box center [305, 6] width 25 height 6
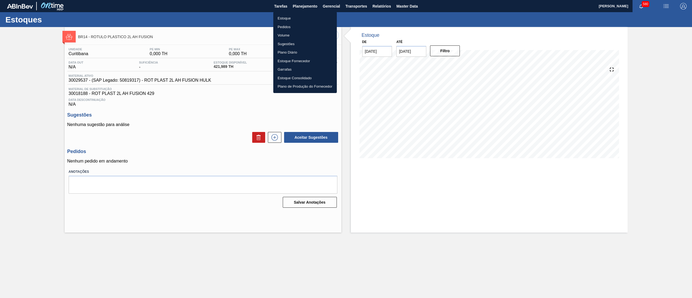
click at [296, 18] on li "Estoque" at bounding box center [305, 18] width 64 height 9
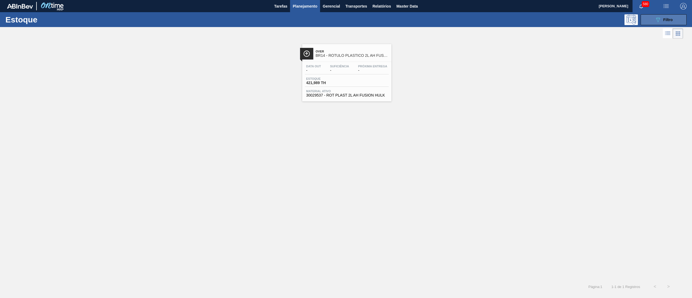
click at [666, 21] on span "Filtro" at bounding box center [667, 20] width 9 height 4
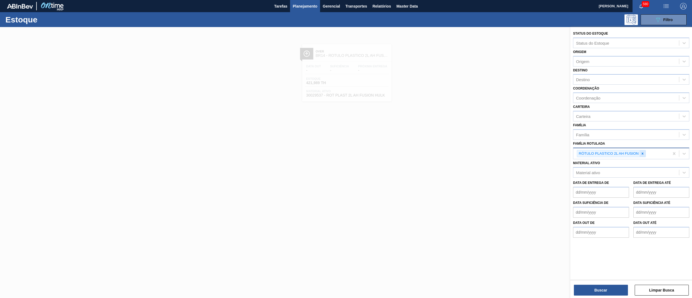
click at [642, 152] on icon at bounding box center [643, 154] width 4 height 4
paste Rotulada "RÓTULO PLÁSTICO FUSION 2L H"
type Rotulada "RÓTULO PLÁSTICO FUSION 2L H"
click at [636, 160] on div "RÓTULO PLÁSTICO FUSION 2L H" at bounding box center [631, 166] width 116 height 12
click at [632, 163] on div "RÓTULO PLÁSTICO FUSION 2L H" at bounding box center [631, 166] width 116 height 10
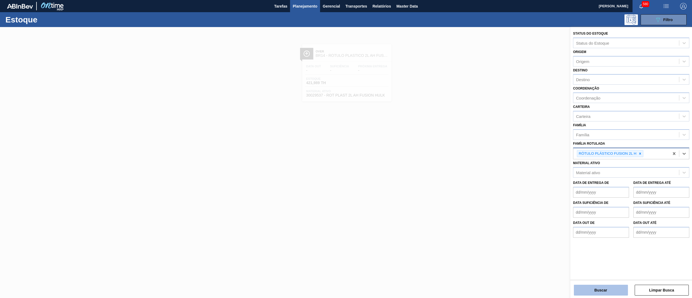
click at [581, 286] on button "Buscar" at bounding box center [601, 290] width 54 height 11
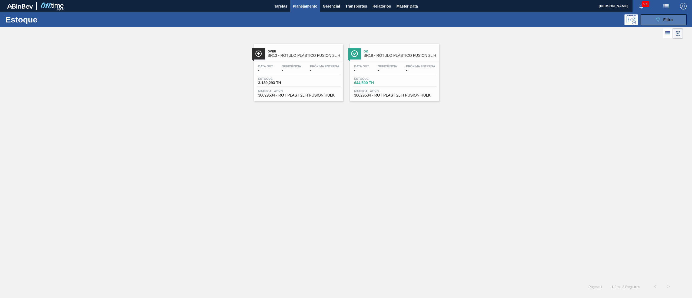
click at [643, 15] on button "089F7B8B-B2A5-4AFE-B5C0-19BA573D28AC Filtro" at bounding box center [664, 19] width 46 height 11
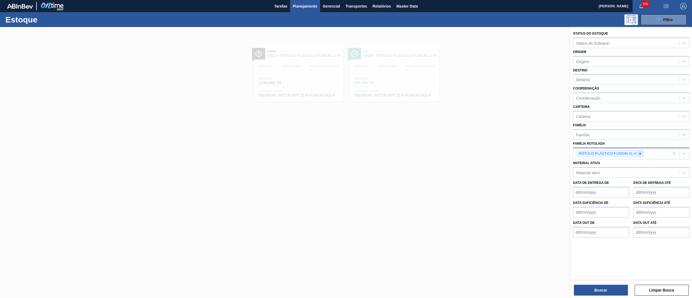
click at [643, 150] on div at bounding box center [640, 153] width 6 height 7
paste Rotulada "RÓTULO PLASTICO FUSION MELANCIA P2"
type Rotulada "RÓTULO PLASTICO FUSION MELANCIA P2"
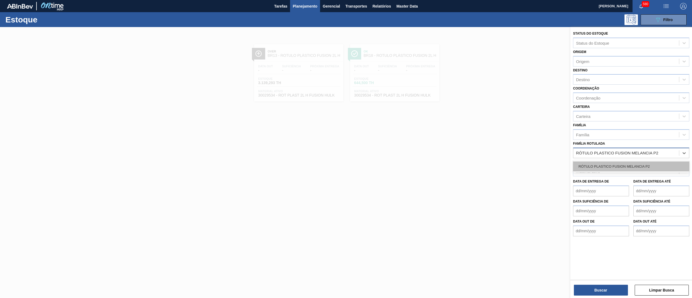
click at [631, 164] on div "RÓTULO PLASTICO FUSION MELANCIA P2" at bounding box center [631, 166] width 116 height 10
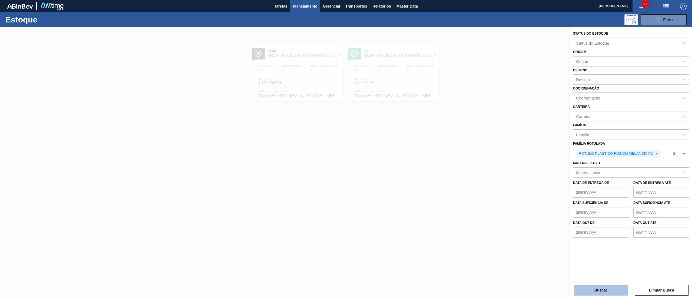
click at [581, 289] on button "Buscar" at bounding box center [601, 290] width 54 height 11
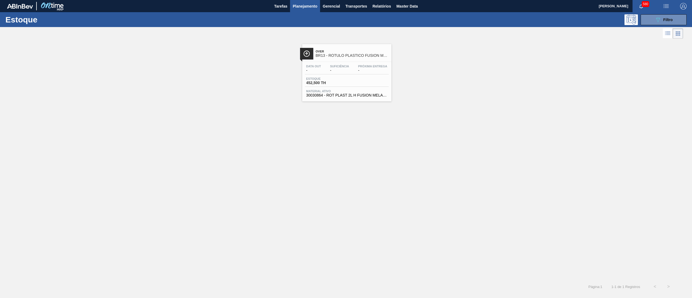
click at [353, 96] on span "30030864 - ROT PLAST 2L H FUSION MELANCIA 429 NIV24" at bounding box center [346, 95] width 81 height 4
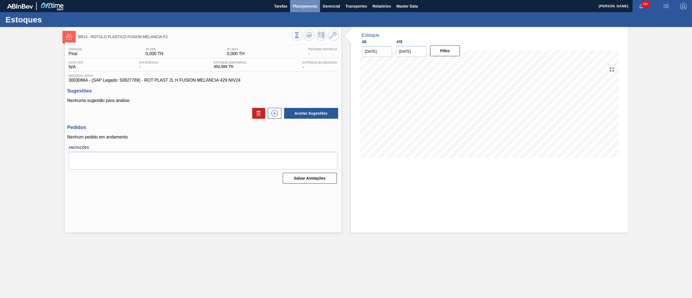
click at [301, 11] on button "Planejamento" at bounding box center [305, 6] width 30 height 12
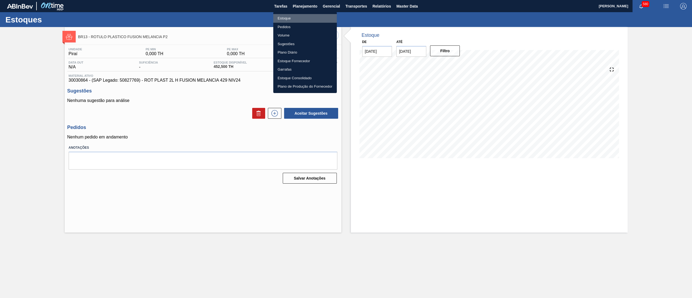
click at [297, 18] on li "Estoque" at bounding box center [305, 18] width 64 height 9
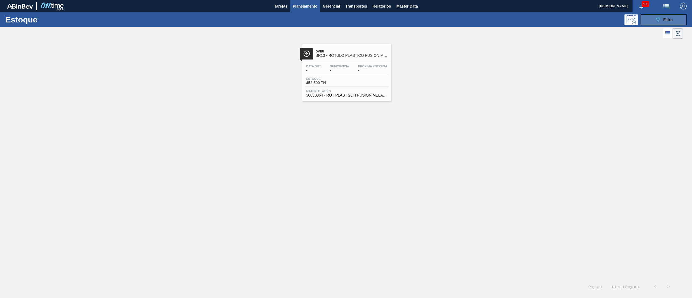
click at [667, 21] on span "Filtro" at bounding box center [667, 20] width 9 height 4
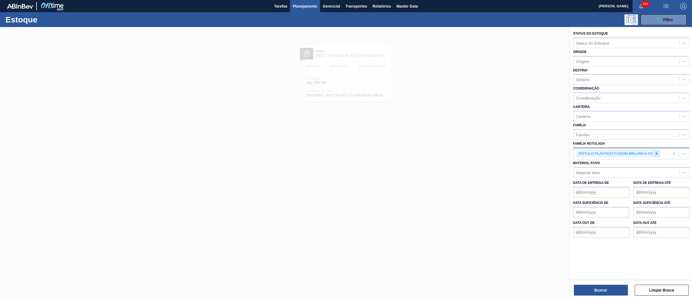
click at [656, 152] on icon at bounding box center [657, 154] width 4 height 4
paste Rotulada "RÓTULO PLASTICO FUSION TROPICAL P2"
type Rotulada "RÓTULO PLASTICO FUSION TROPICAL P2"
drag, startPoint x: 643, startPoint y: 162, endPoint x: 606, endPoint y: 221, distance: 69.4
click at [642, 162] on div "RÓTULO PLASTICO FUSION TROPICAL P2" at bounding box center [631, 166] width 116 height 10
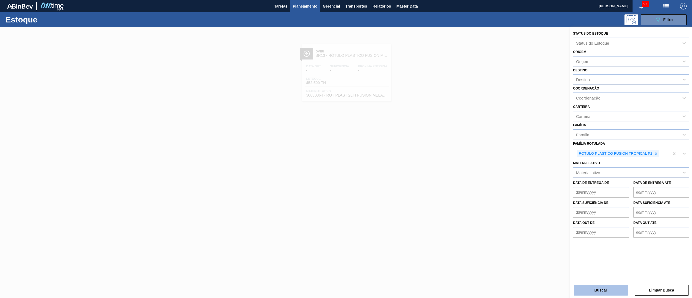
click at [587, 291] on button "Buscar" at bounding box center [601, 290] width 54 height 11
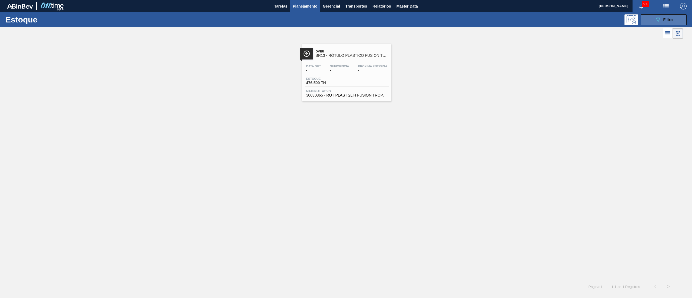
click at [658, 20] on icon "089F7B8B-B2A5-4AFE-B5C0-19BA573D28AC" at bounding box center [658, 19] width 6 height 6
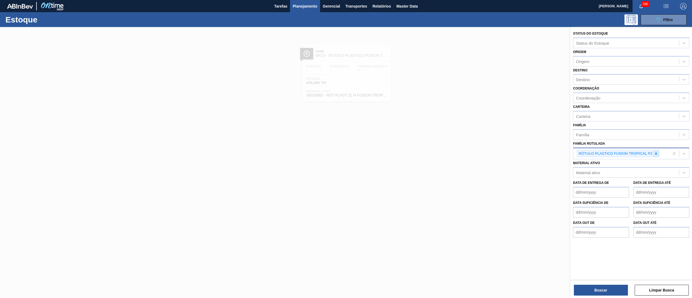
click at [655, 154] on icon at bounding box center [656, 154] width 4 height 4
paste Rotulada "LATA FUSION MELANCIA 473ML"
type Rotulada "LATA FUSION MELANCIA 473ML"
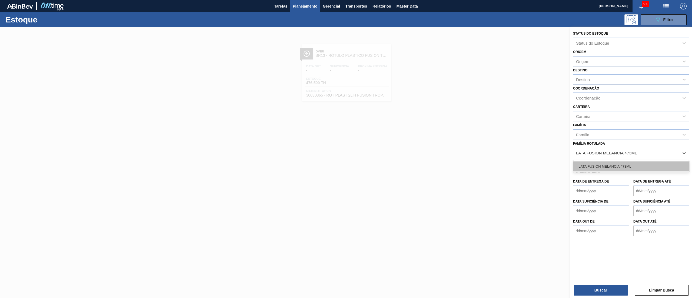
click at [641, 166] on div "LATA FUSION MELANCIA 473ML" at bounding box center [631, 166] width 116 height 10
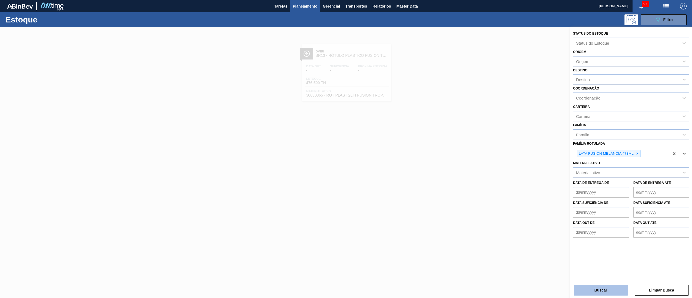
click at [597, 291] on button "Buscar" at bounding box center [601, 290] width 54 height 11
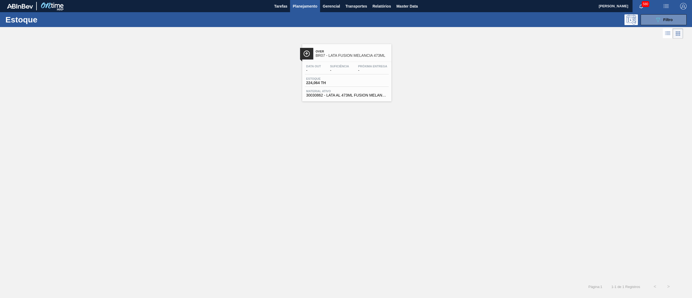
click at [357, 97] on span "30030862 - LATA AL 473ML FUSION MELANCIA NIV24" at bounding box center [346, 95] width 81 height 4
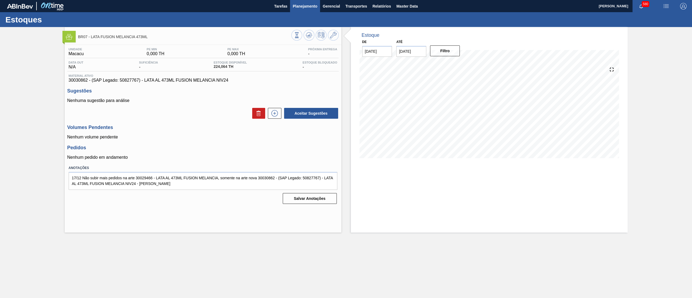
click at [305, 2] on button "Planejamento" at bounding box center [305, 6] width 30 height 12
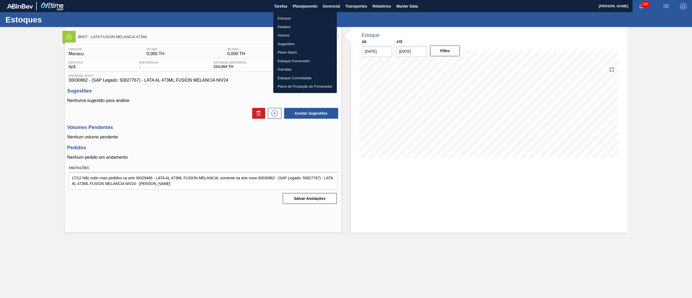
click at [291, 18] on li "Estoque" at bounding box center [305, 18] width 64 height 9
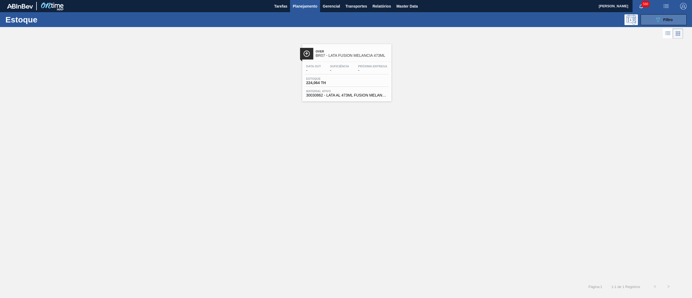
click at [662, 18] on div "089F7B8B-B2A5-4AFE-B5C0-19BA573D28AC Filtro" at bounding box center [664, 19] width 18 height 6
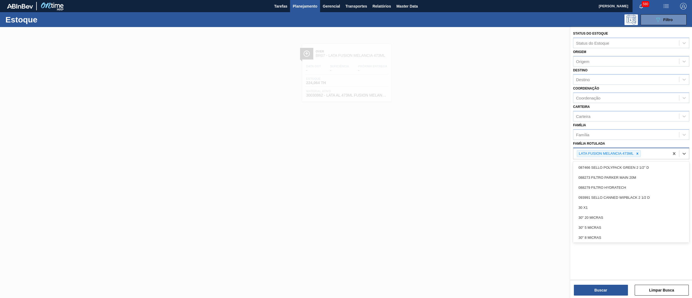
click at [638, 148] on div "LATA FUSION MELANCIA 473ML" at bounding box center [621, 153] width 96 height 11
click at [636, 152] on icon at bounding box center [637, 154] width 4 height 4
paste Rotulada "LATA FUSION MELANCIA 473ML"
type Rotulada "LATA FUSION MELANCIA 473ML"
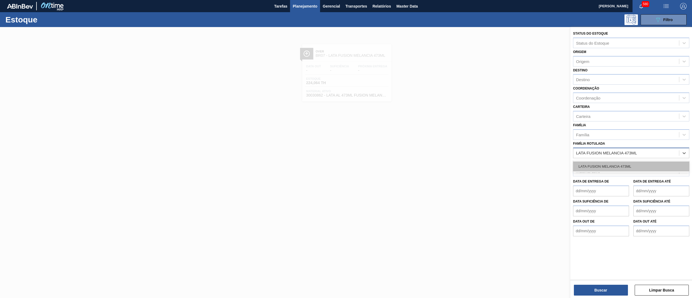
click at [613, 166] on div "LATA FUSION MELANCIA 473ML" at bounding box center [631, 166] width 116 height 10
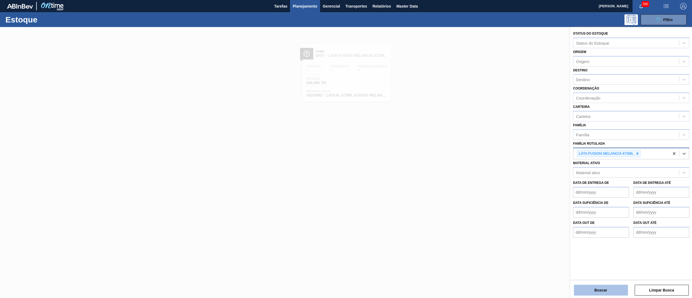
click at [582, 286] on button "Buscar" at bounding box center [601, 290] width 54 height 11
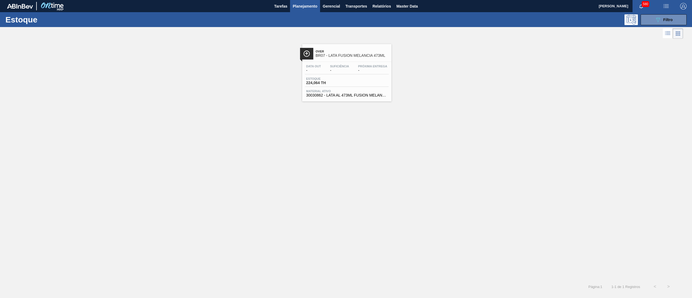
click at [364, 65] on span "Próxima Entrega" at bounding box center [372, 66] width 29 height 3
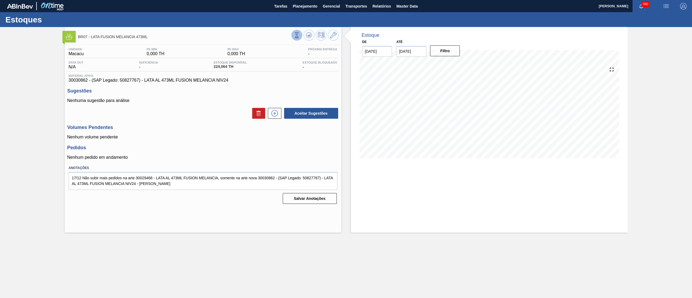
click at [298, 33] on icon at bounding box center [296, 34] width 3 height 5
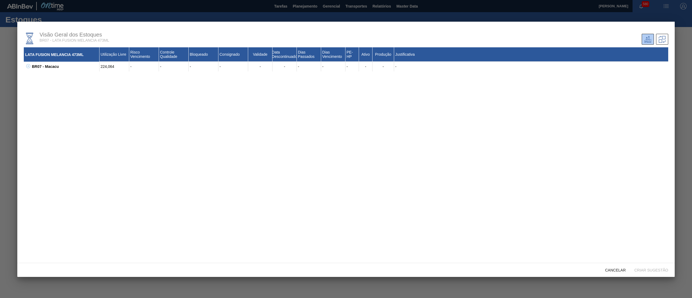
click at [29, 66] on icon at bounding box center [28, 66] width 4 height 4
click at [615, 270] on span "Cancelar" at bounding box center [615, 270] width 29 height 4
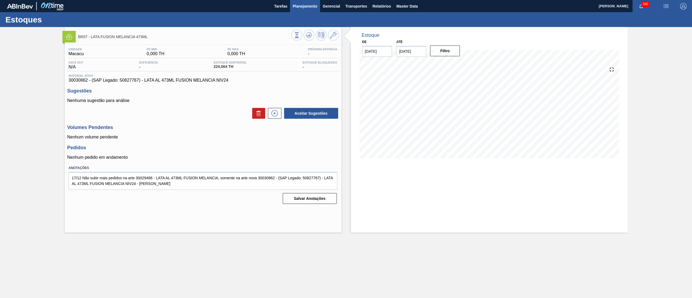
click at [303, 2] on button "Planejamento" at bounding box center [305, 6] width 30 height 12
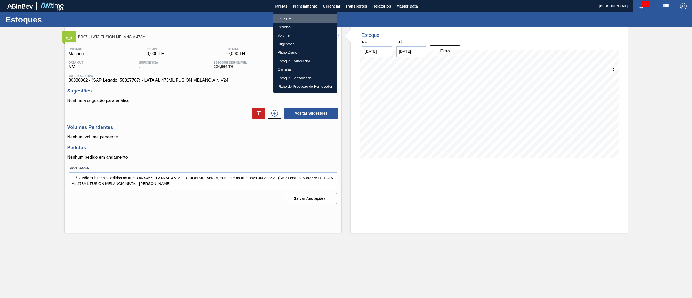
click at [290, 18] on li "Estoque" at bounding box center [305, 18] width 64 height 9
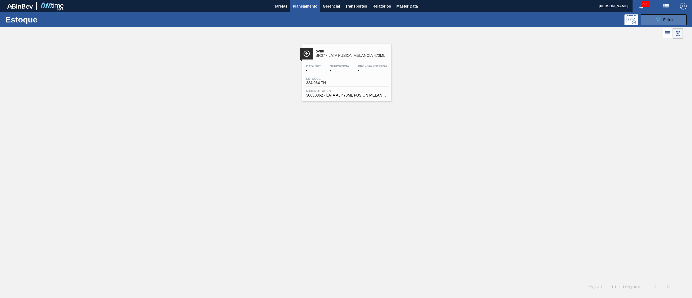
click at [673, 18] on button "089F7B8B-B2A5-4AFE-B5C0-19BA573D28AC Filtro" at bounding box center [664, 19] width 46 height 11
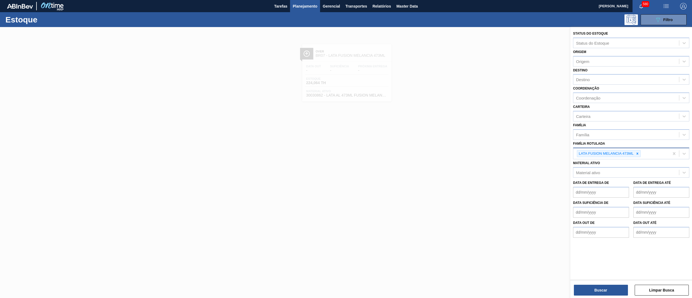
click at [639, 148] on div "LATA FUSION MELANCIA 473ML" at bounding box center [621, 153] width 96 height 11
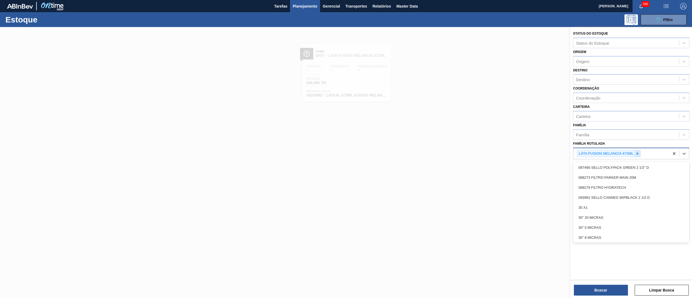
click at [638, 152] on icon at bounding box center [637, 154] width 4 height 4
paste Rotulada "LATA FUSION TROPICAL 473ML"
type Rotulada "LATA FUSION TROPICAL 473ML"
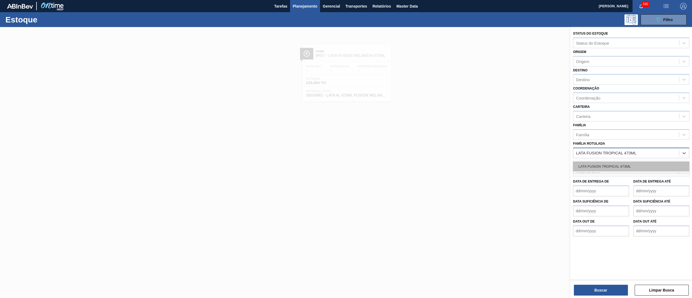
click at [631, 165] on div "LATA FUSION TROPICAL 473ML" at bounding box center [631, 166] width 116 height 10
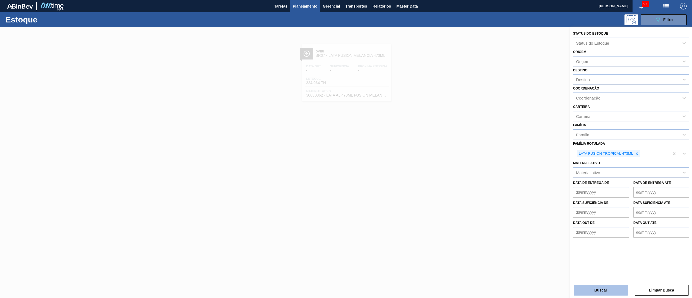
click at [596, 287] on button "Buscar" at bounding box center [601, 290] width 54 height 11
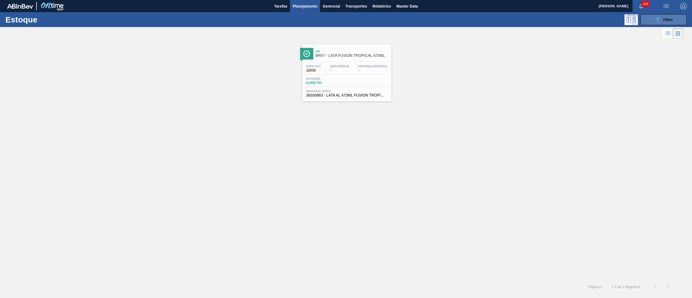
click at [678, 17] on button "089F7B8B-B2A5-4AFE-B5C0-19BA573D28AC Filtro" at bounding box center [664, 19] width 46 height 11
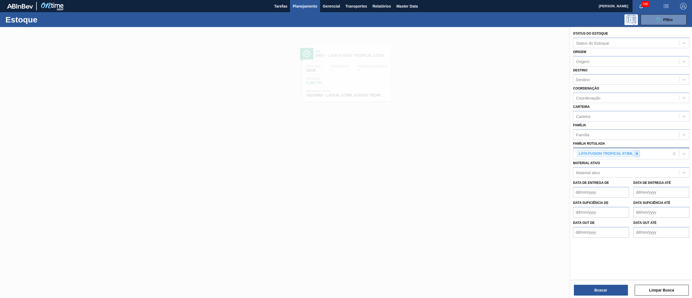
click at [639, 154] on div at bounding box center [637, 153] width 6 height 7
click at [596, 79] on div "Destino" at bounding box center [626, 80] width 106 height 8
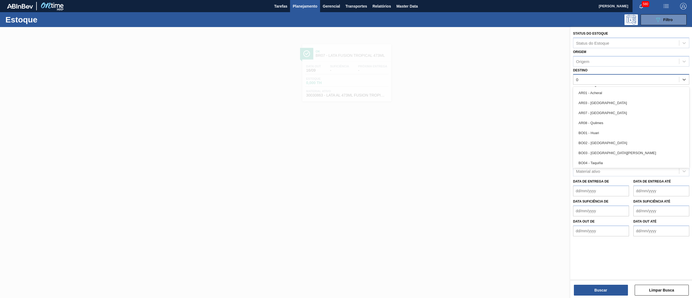
type input "07"
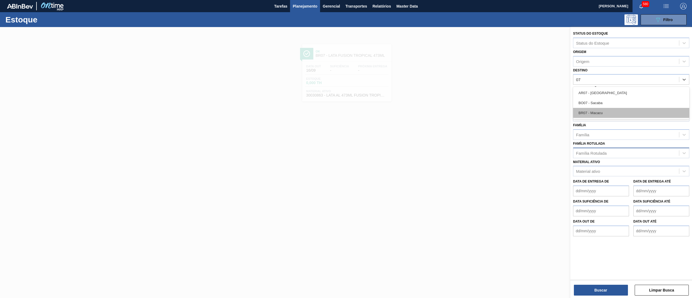
click at [605, 110] on div "BR07 - Macacu" at bounding box center [631, 113] width 116 height 10
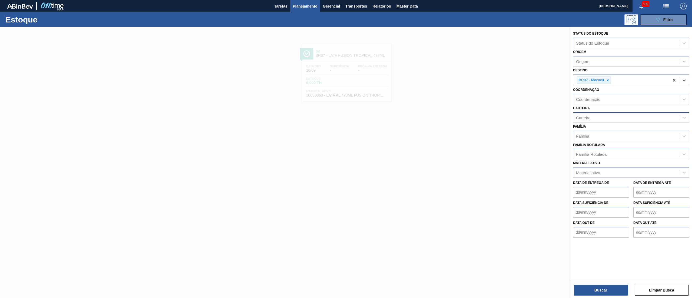
click at [598, 118] on div "Carteira" at bounding box center [626, 118] width 106 height 8
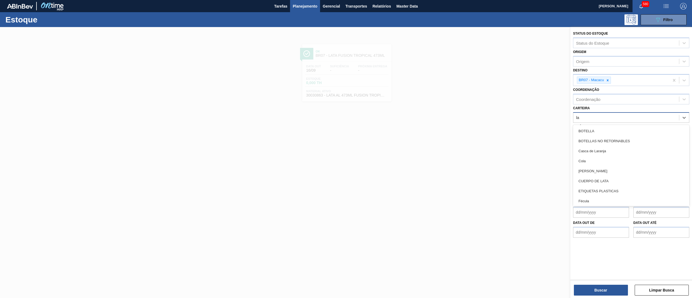
type input "lat"
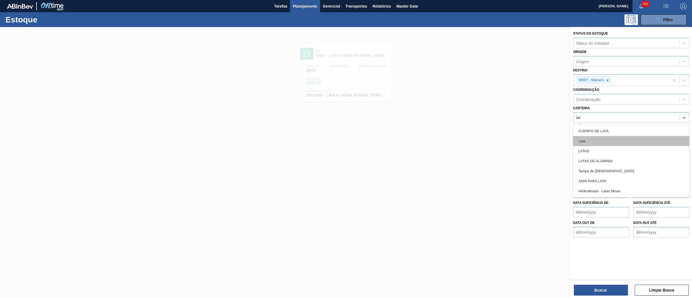
click at [599, 143] on div "Lata" at bounding box center [631, 141] width 116 height 10
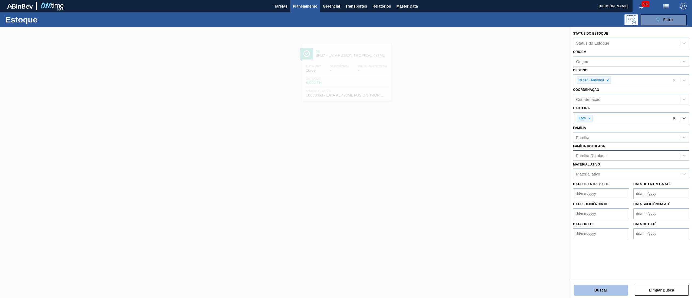
click at [585, 290] on button "Buscar" at bounding box center [601, 290] width 54 height 11
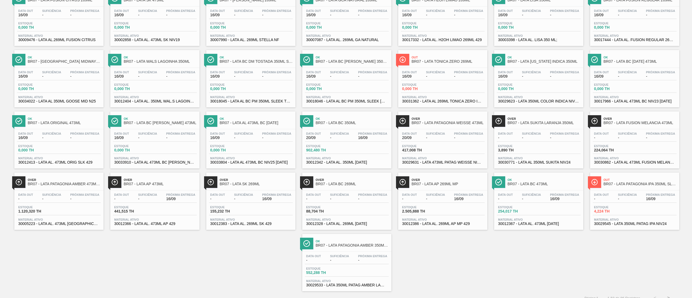
scroll to position [248, 0]
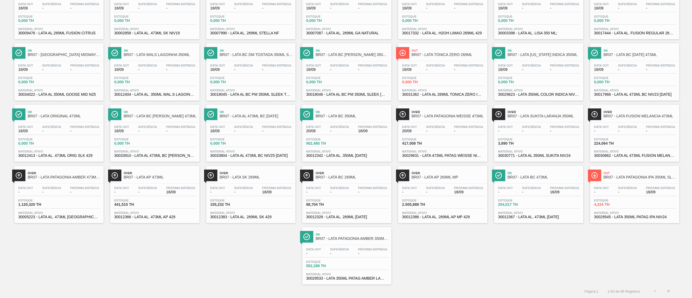
click at [666, 289] on button ">" at bounding box center [669, 291] width 14 height 14
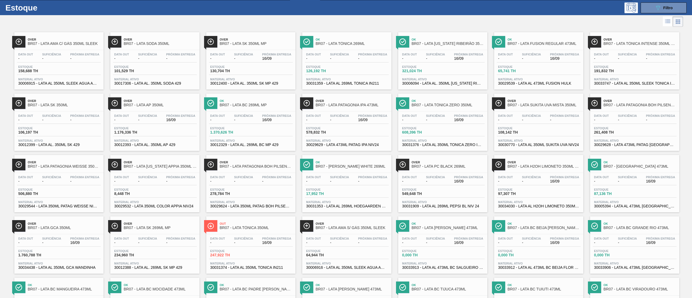
scroll to position [9, 0]
